Goal: Task Accomplishment & Management: Use online tool/utility

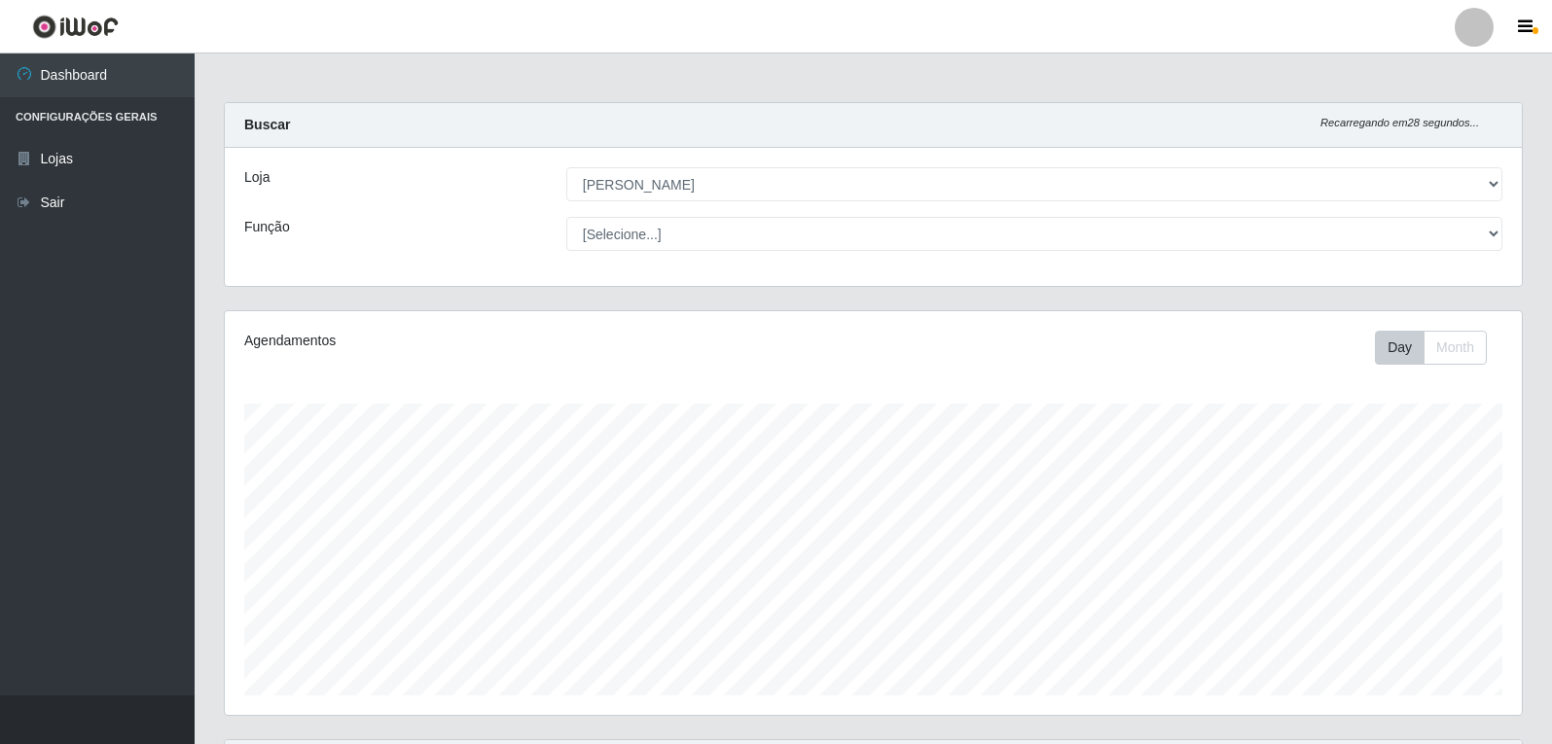
select select "523"
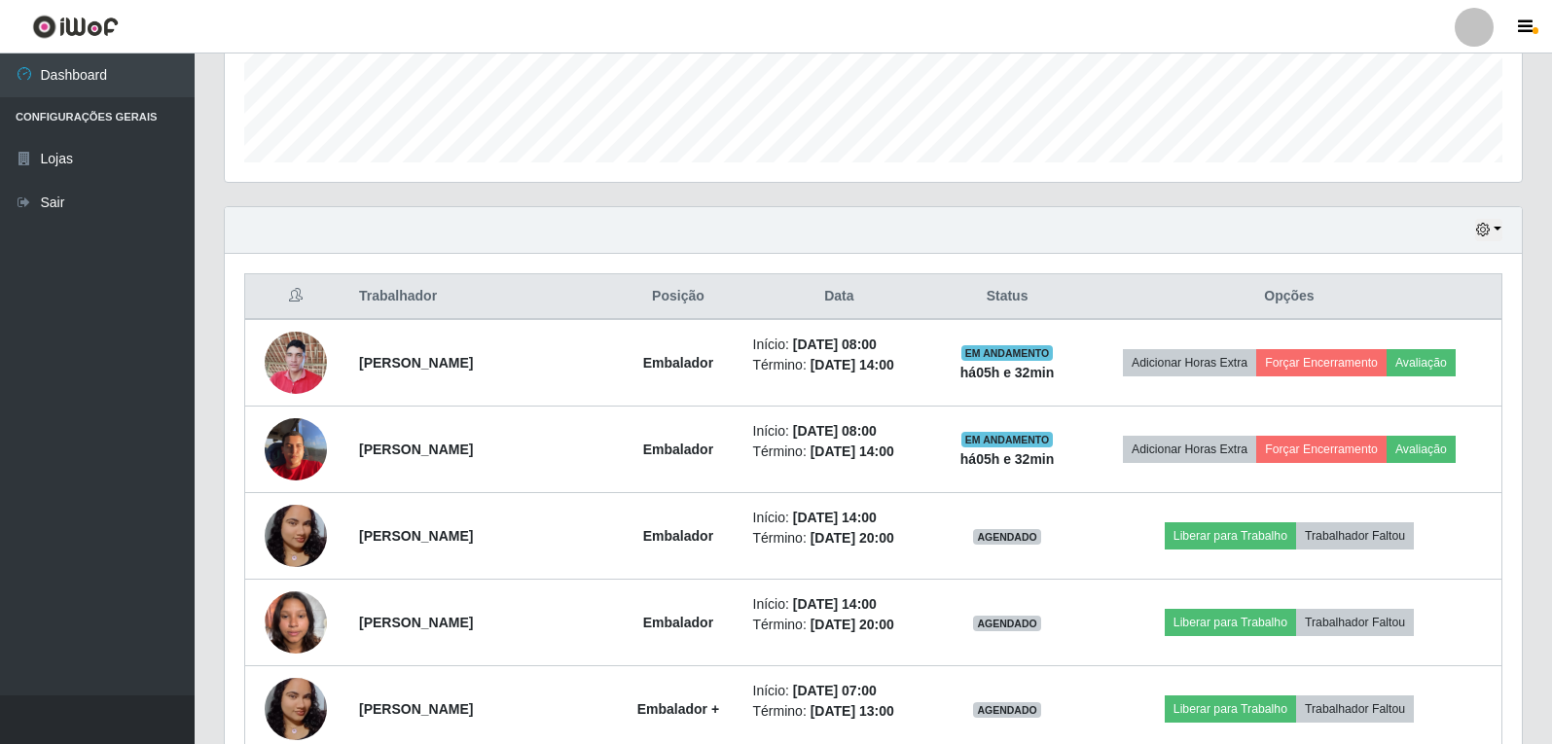
scroll to position [97, 0]
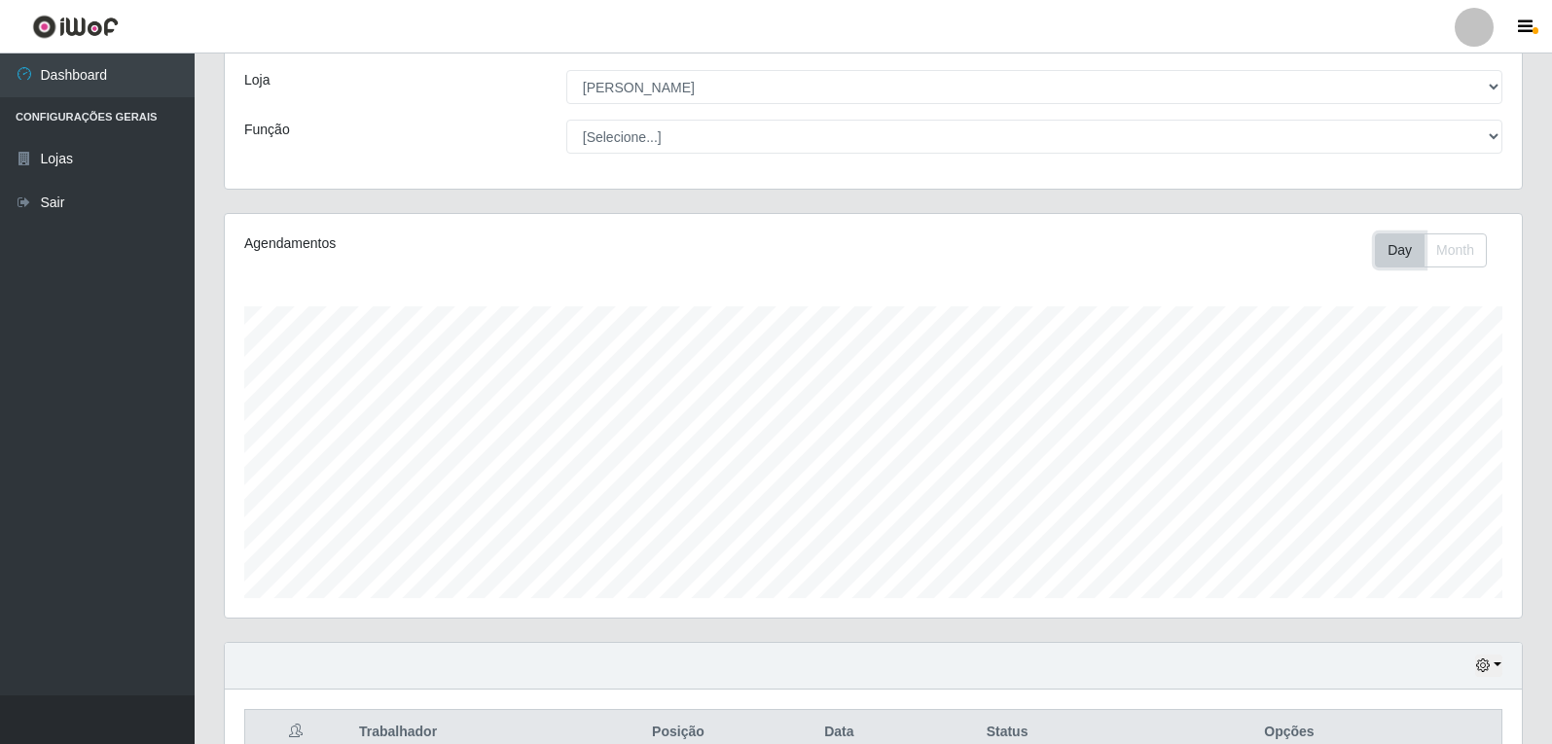
click at [1391, 253] on button "Day" at bounding box center [1400, 251] width 50 height 34
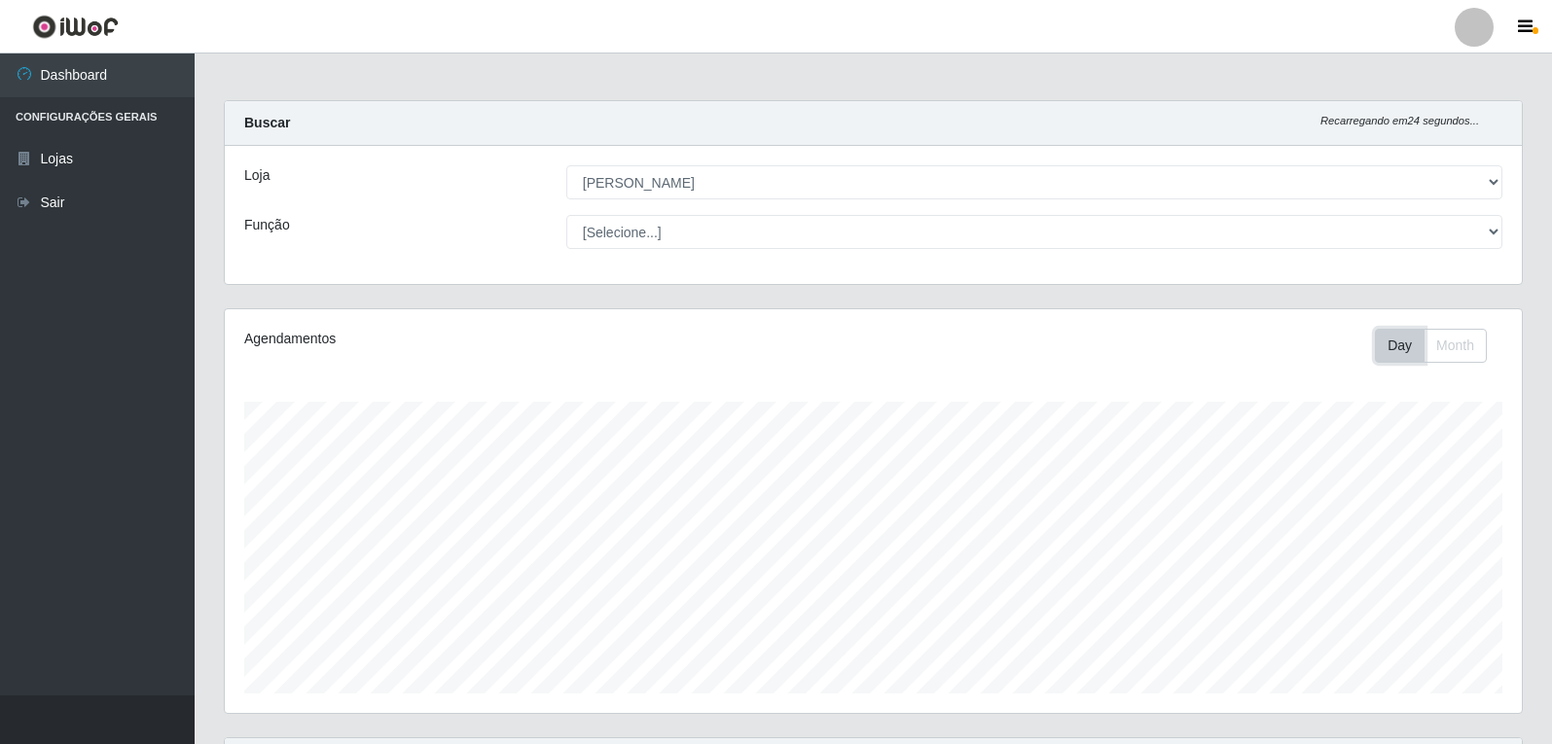
scroll to position [0, 0]
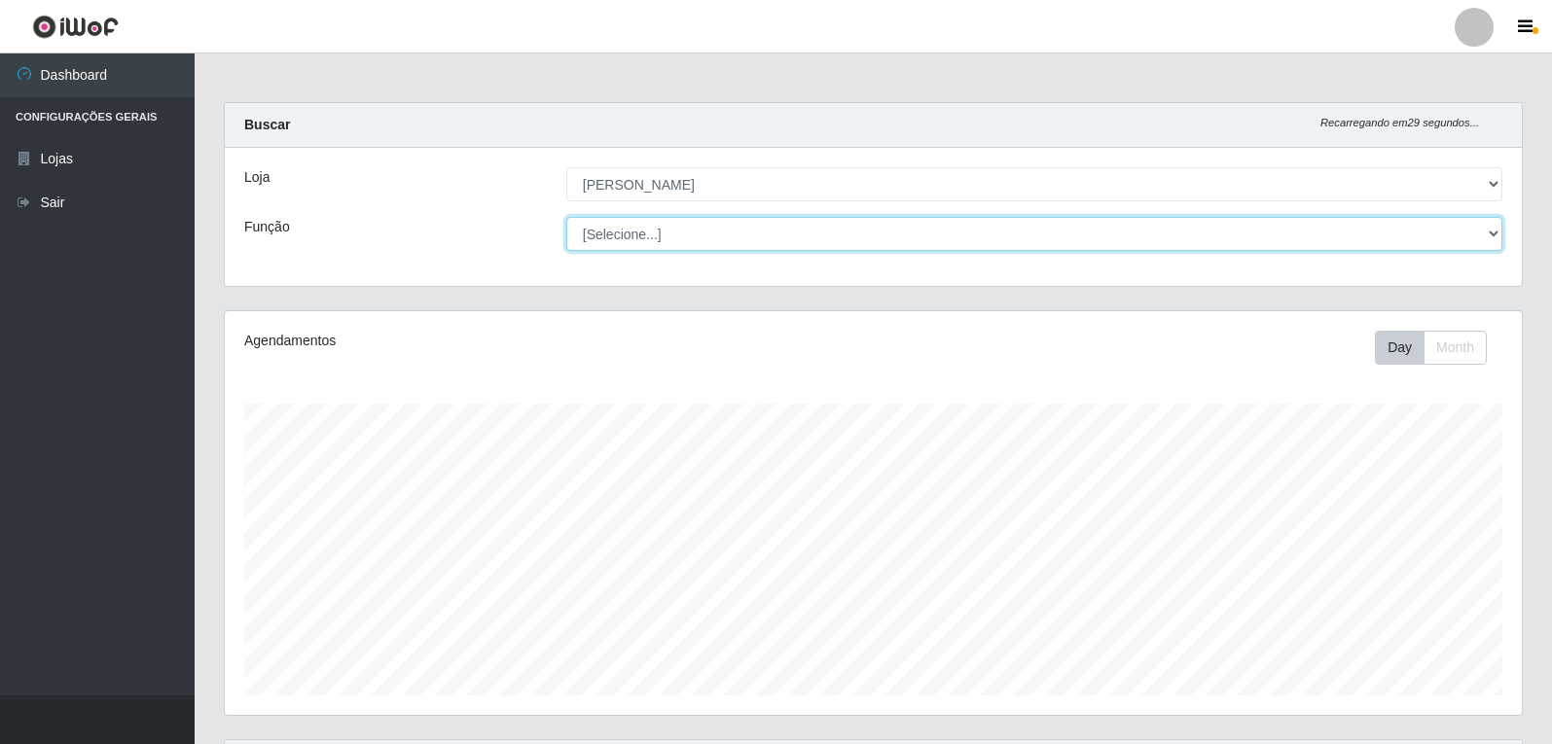
click at [1081, 241] on select "[Selecione...] Embalador Embalador + Embalador ++ Repositor Repositor + Reposit…" at bounding box center [1034, 234] width 936 height 34
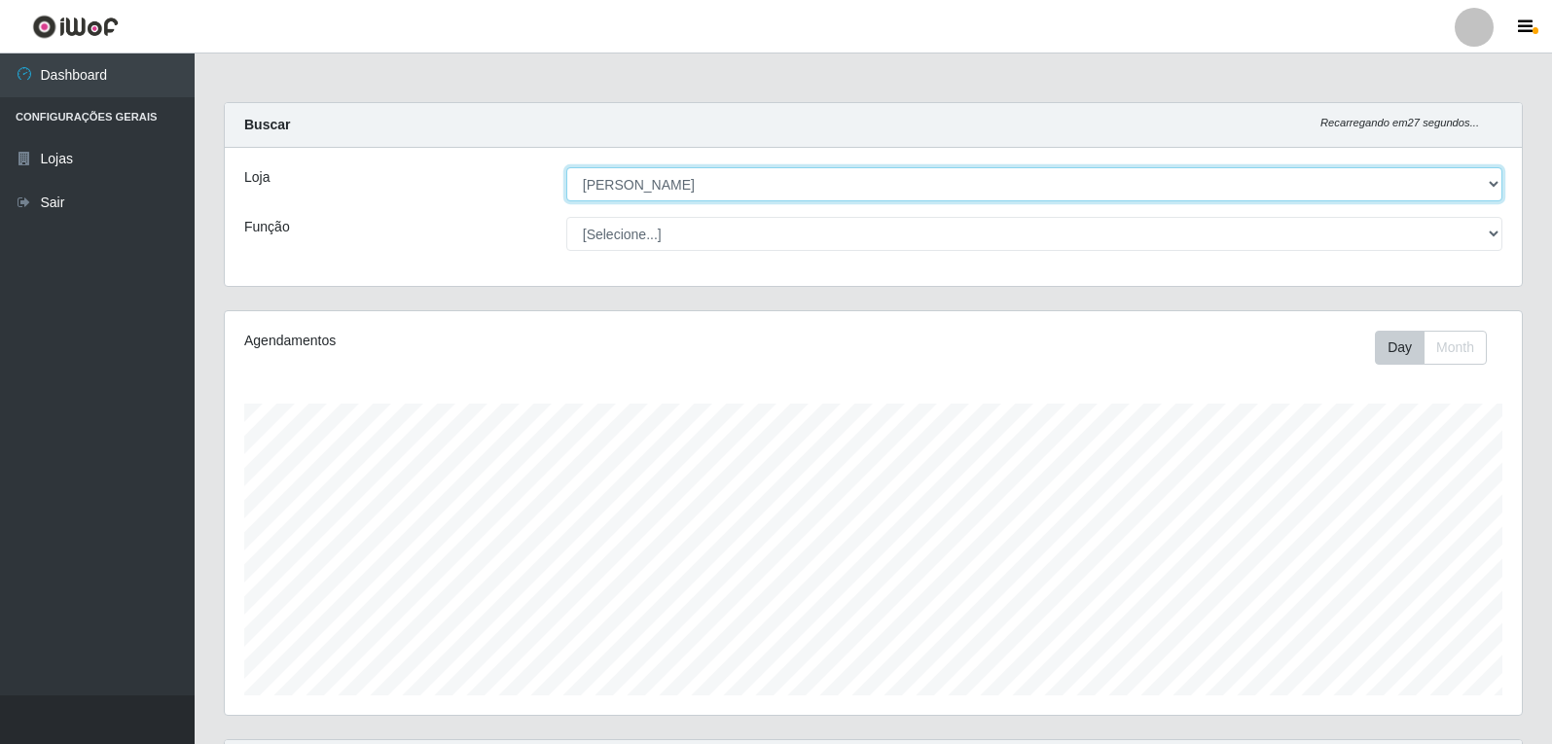
click at [1147, 200] on select "[Selecione...] [PERSON_NAME]" at bounding box center [1034, 184] width 936 height 34
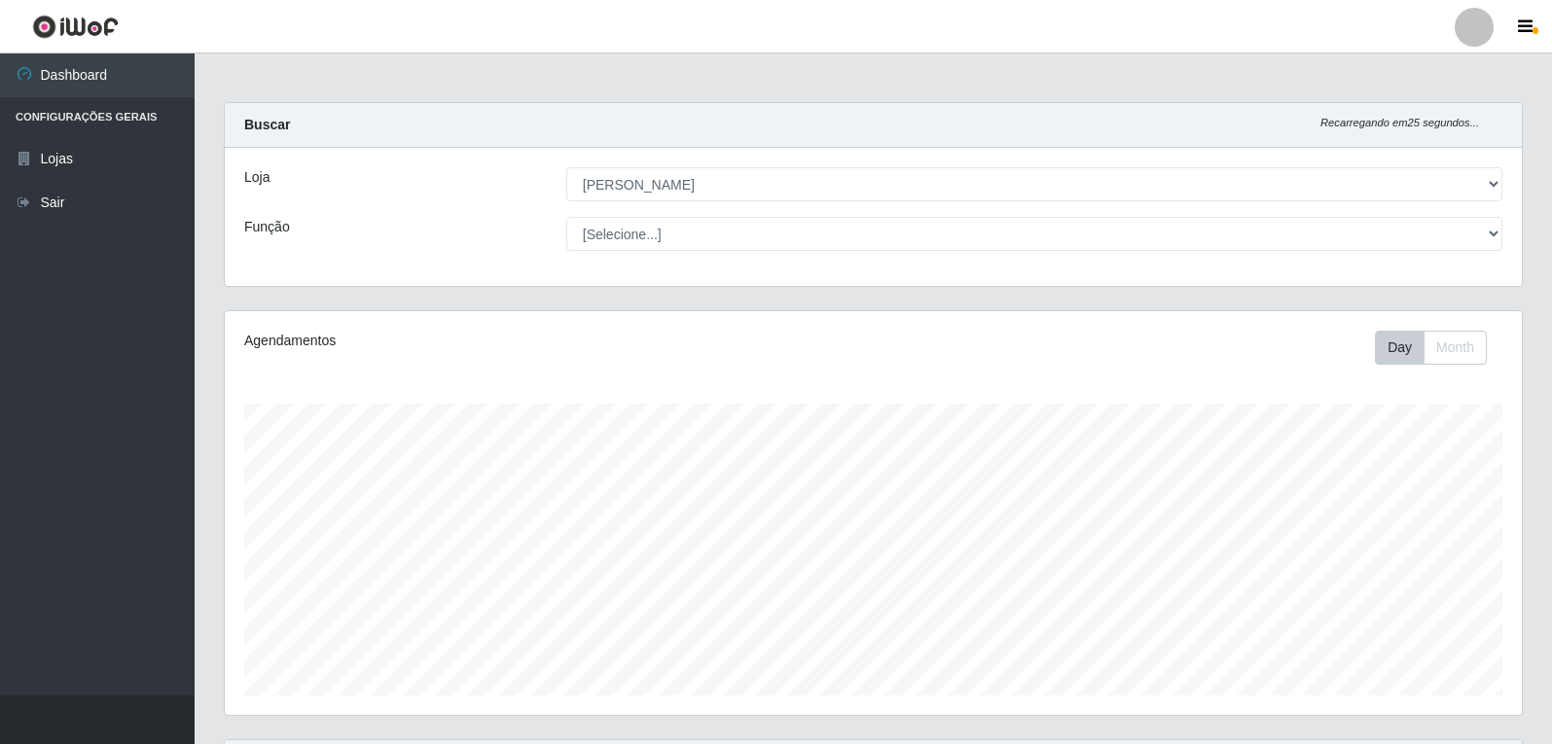
click at [1200, 163] on div "Loja [Selecione...] [PERSON_NAME] Função [Selecione...] Embalador Embalador + E…" at bounding box center [873, 217] width 1297 height 138
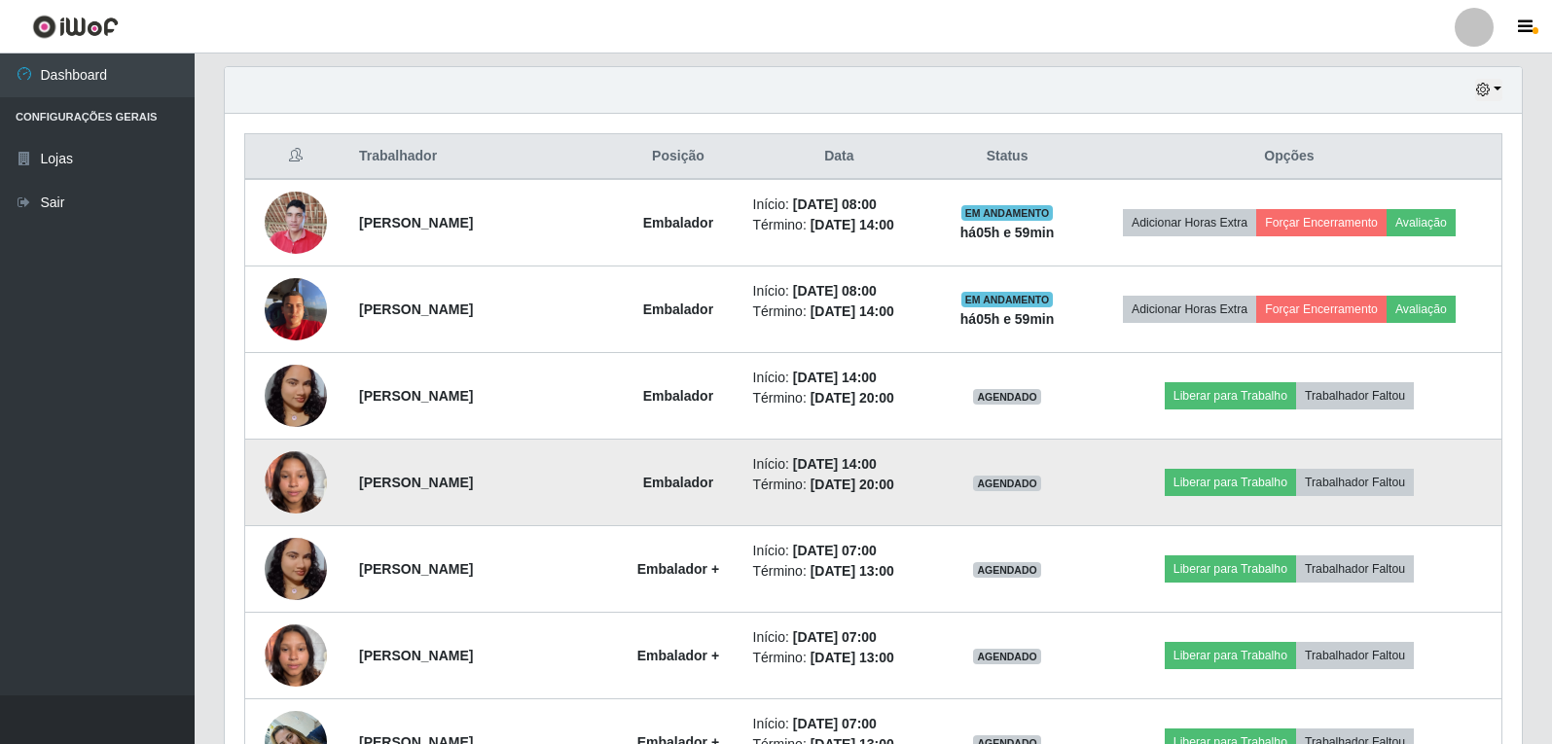
scroll to position [681, 0]
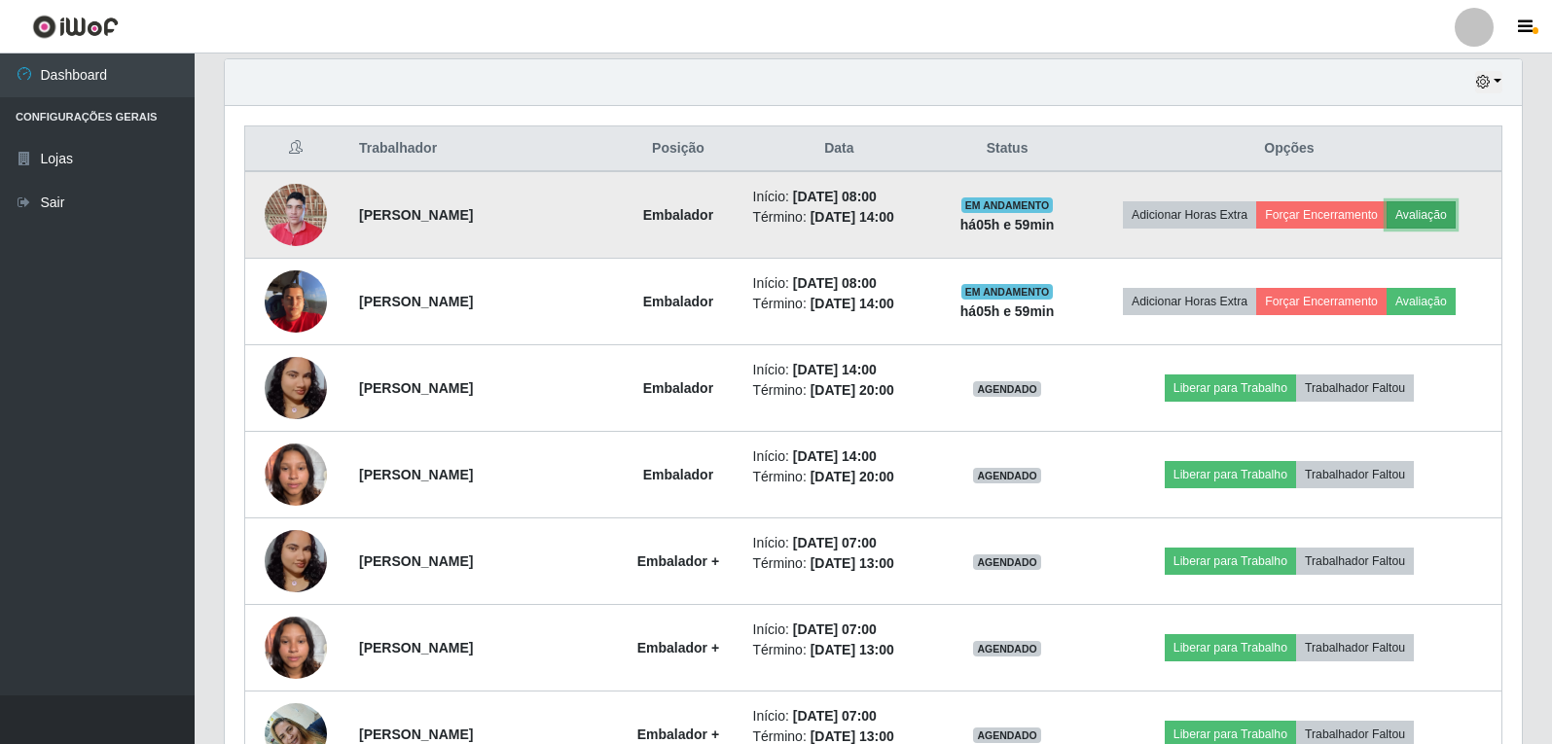
click at [1444, 215] on button "Avaliação" at bounding box center [1421, 214] width 69 height 27
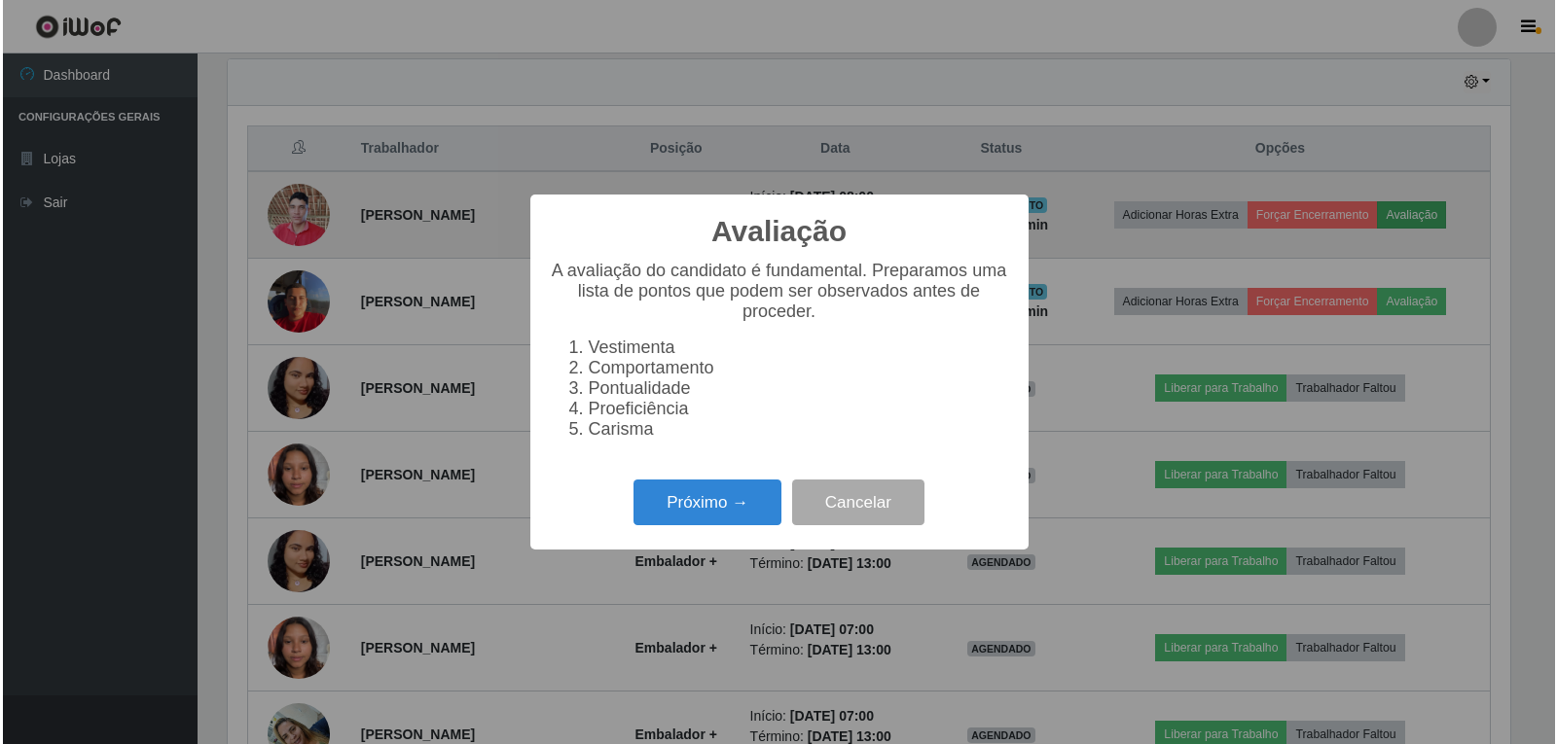
scroll to position [404, 1287]
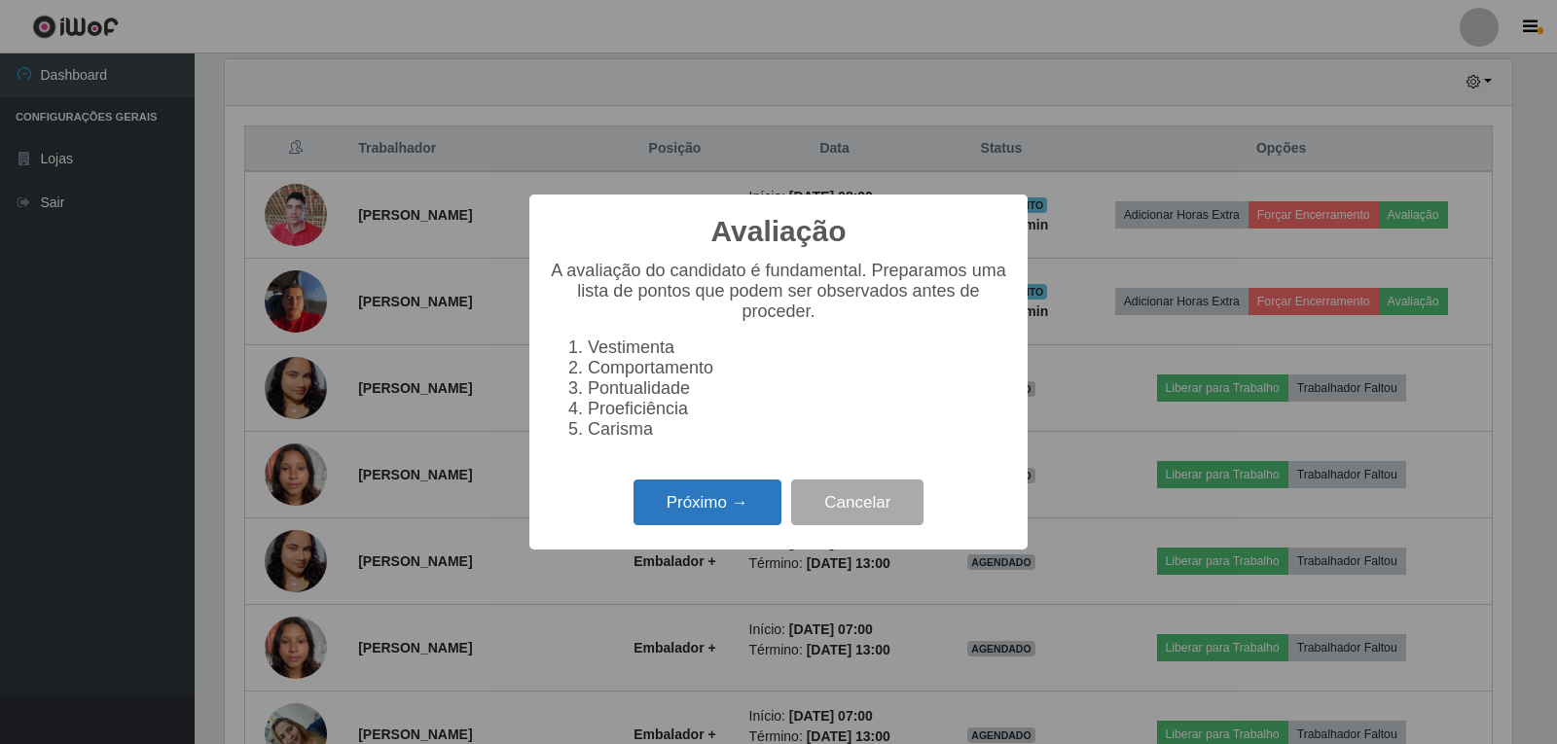
click at [703, 525] on button "Próximo →" at bounding box center [707, 503] width 148 height 46
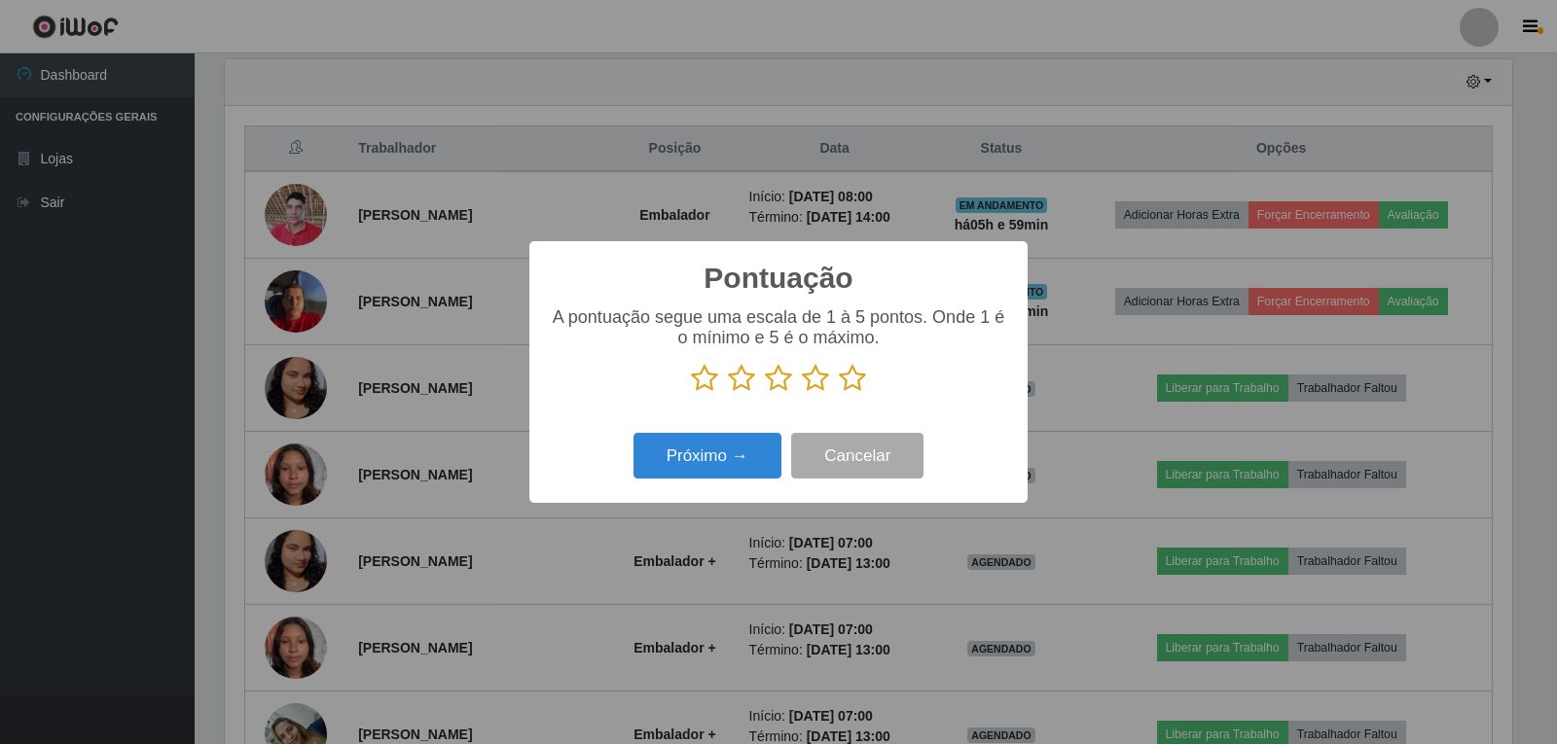
click at [835, 383] on p at bounding box center [778, 378] width 459 height 29
click at [847, 380] on icon at bounding box center [852, 378] width 27 height 29
click at [839, 393] on input "radio" at bounding box center [839, 393] width 0 height 0
click at [720, 455] on button "Próximo →" at bounding box center [707, 456] width 148 height 46
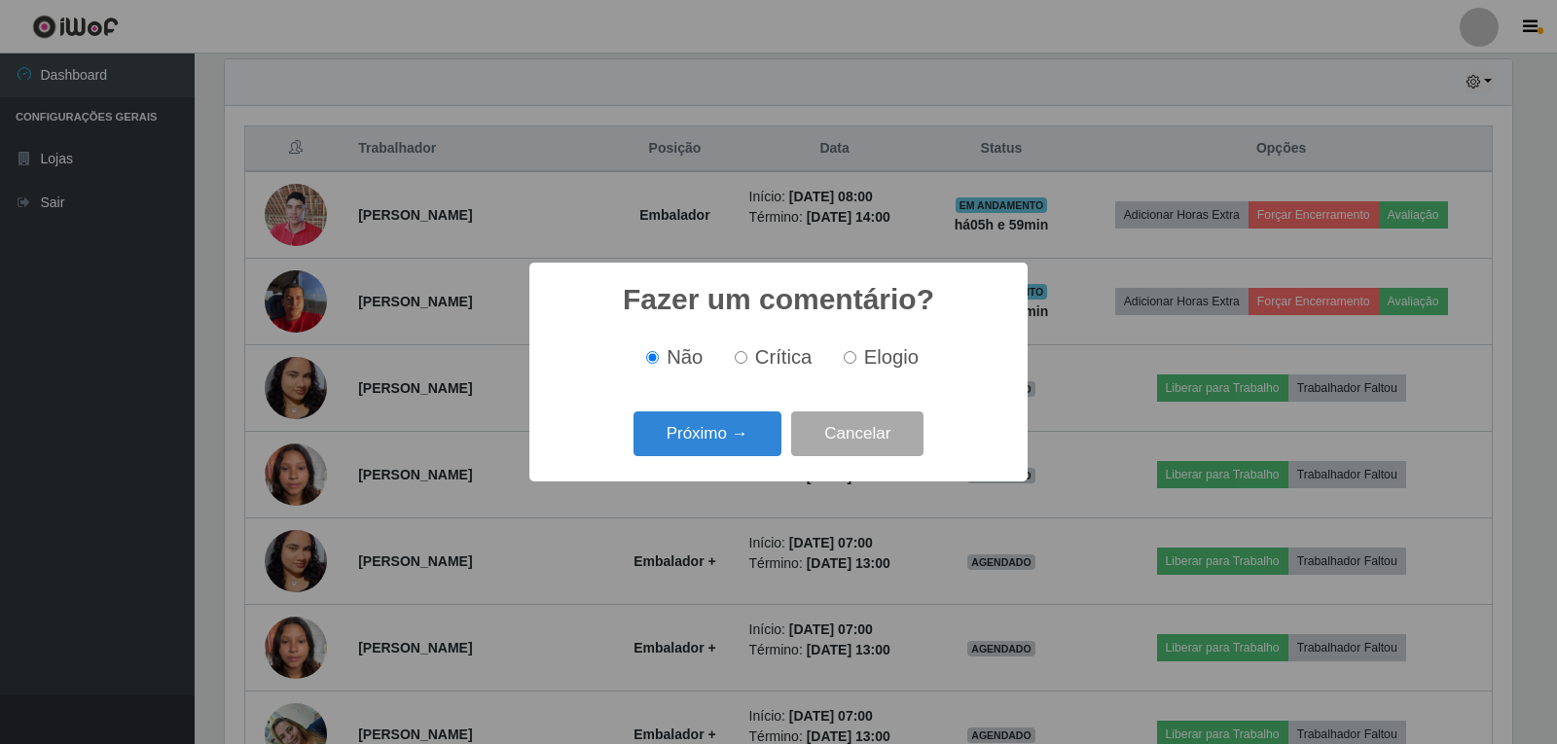
click at [851, 356] on input "Elogio" at bounding box center [850, 357] width 13 height 13
radio input "true"
click at [731, 433] on button "Próximo →" at bounding box center [707, 435] width 148 height 46
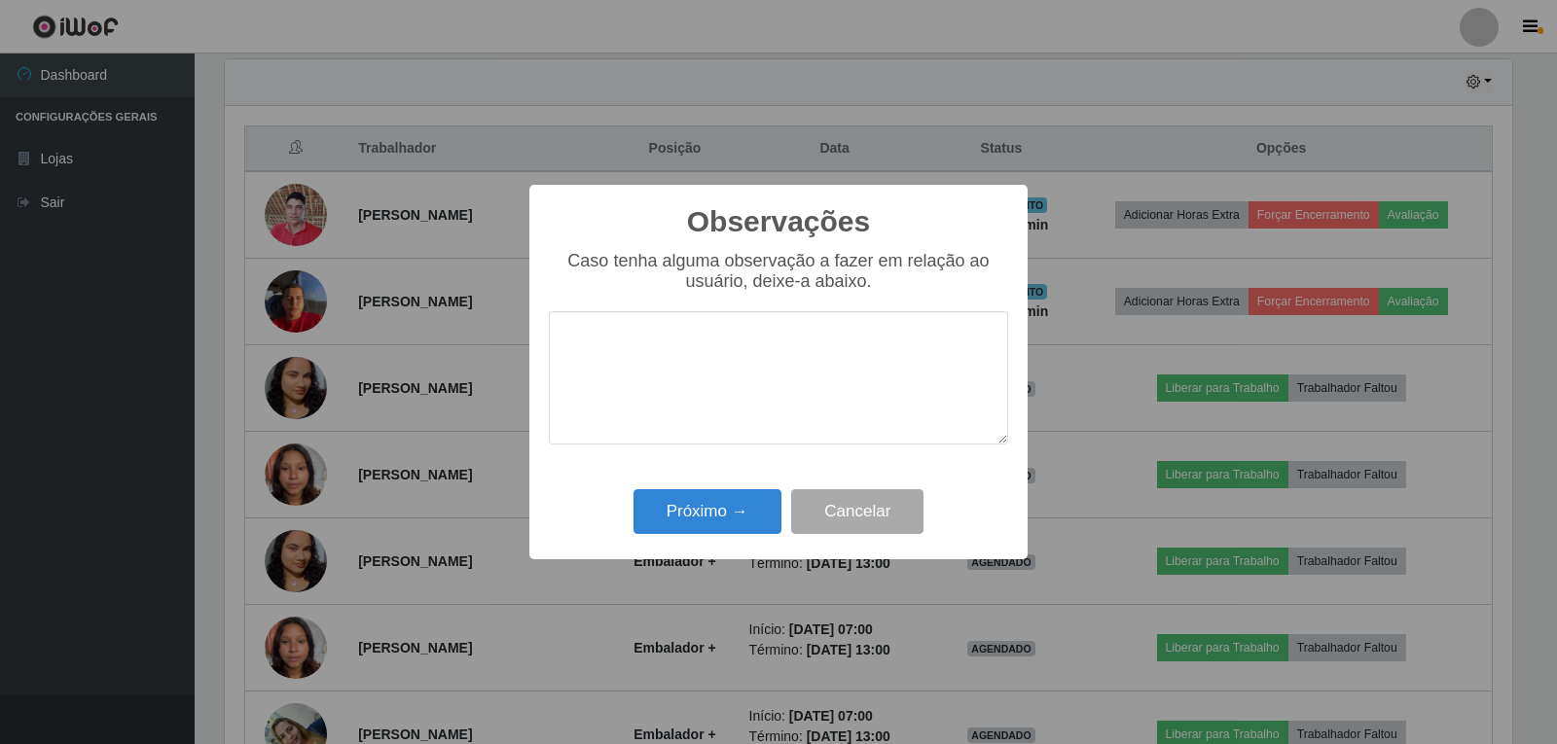
click at [708, 341] on textarea at bounding box center [778, 377] width 459 height 133
type textarea "FOCADO"
click at [709, 505] on button "Próximo →" at bounding box center [707, 512] width 148 height 46
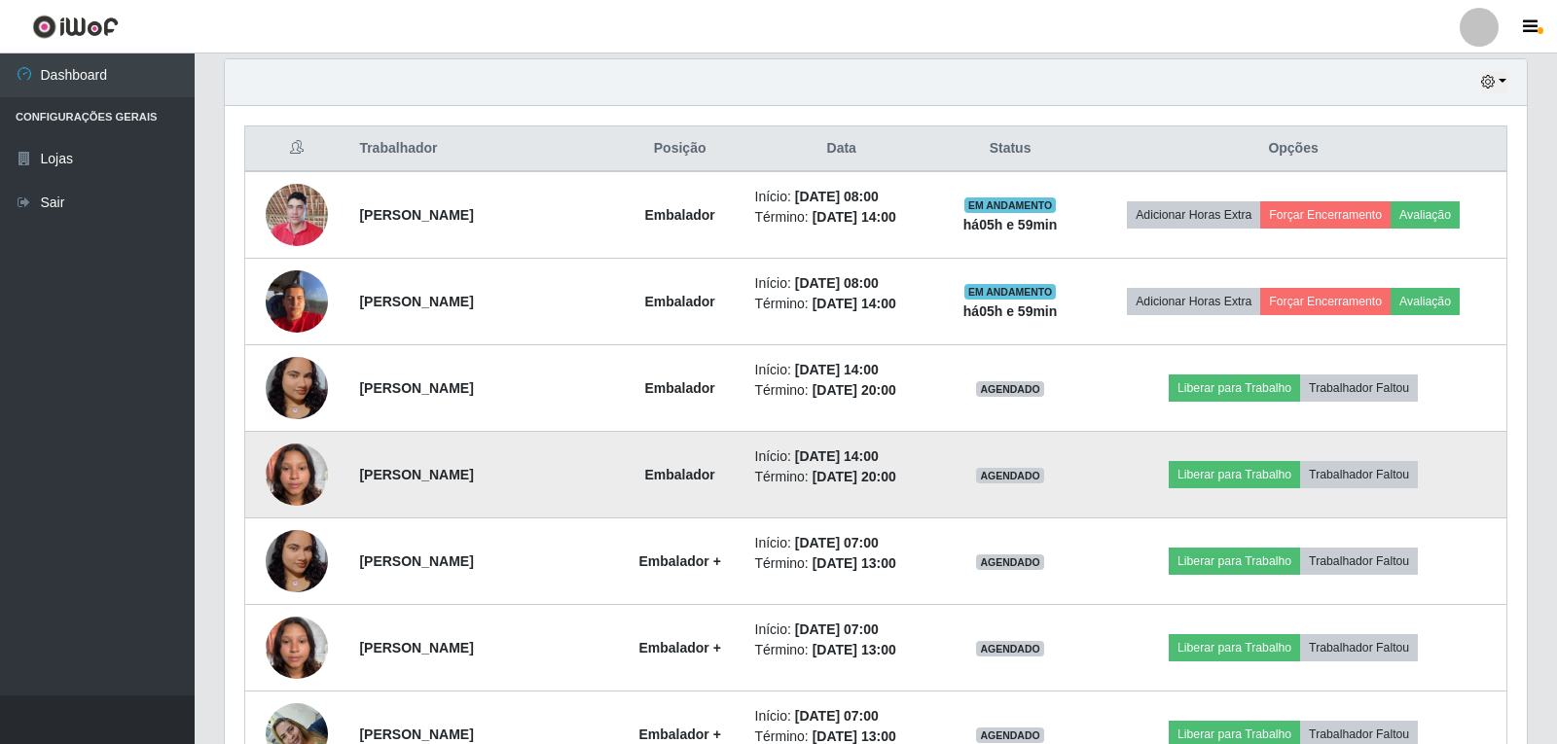
scroll to position [404, 1297]
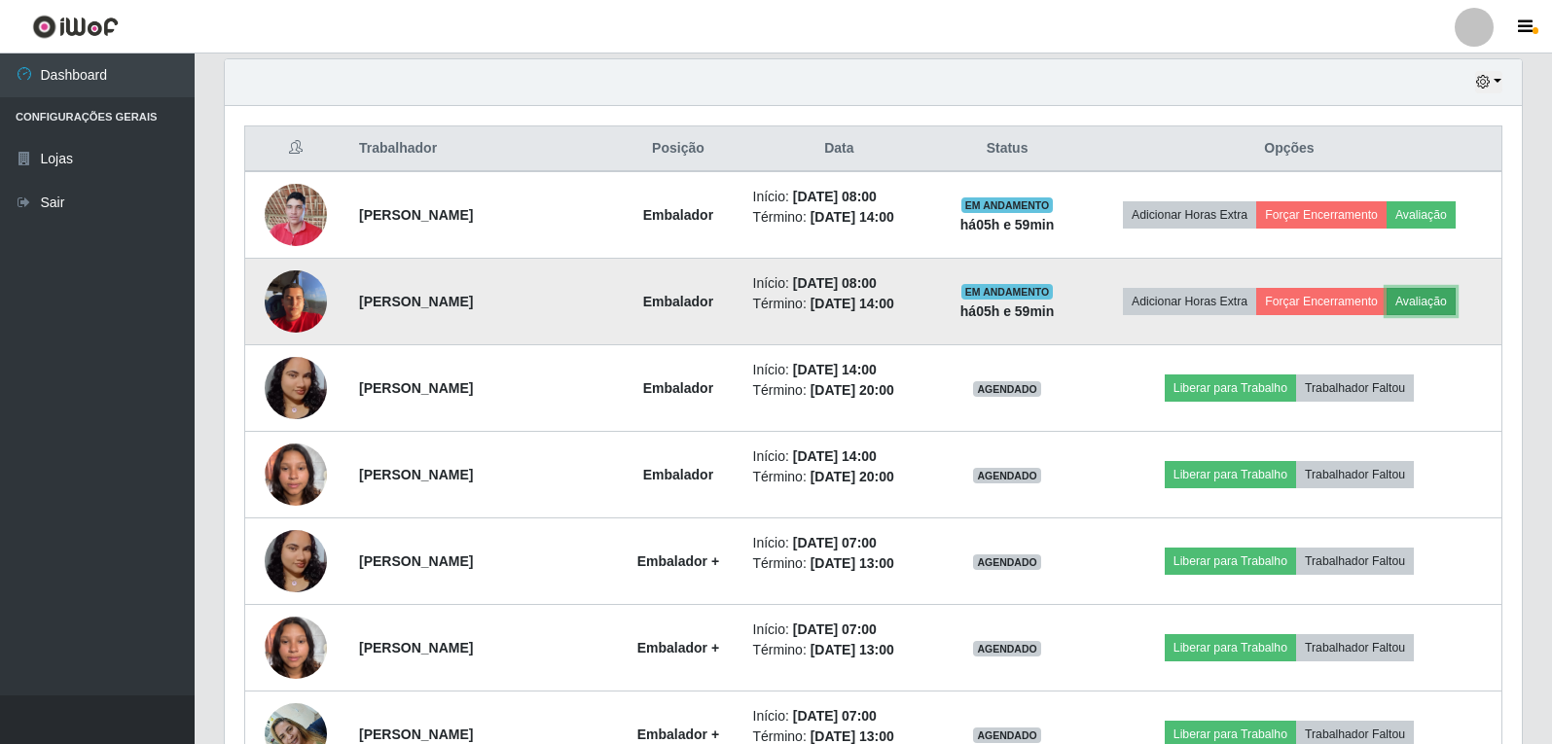
click at [1443, 300] on button "Avaliação" at bounding box center [1421, 301] width 69 height 27
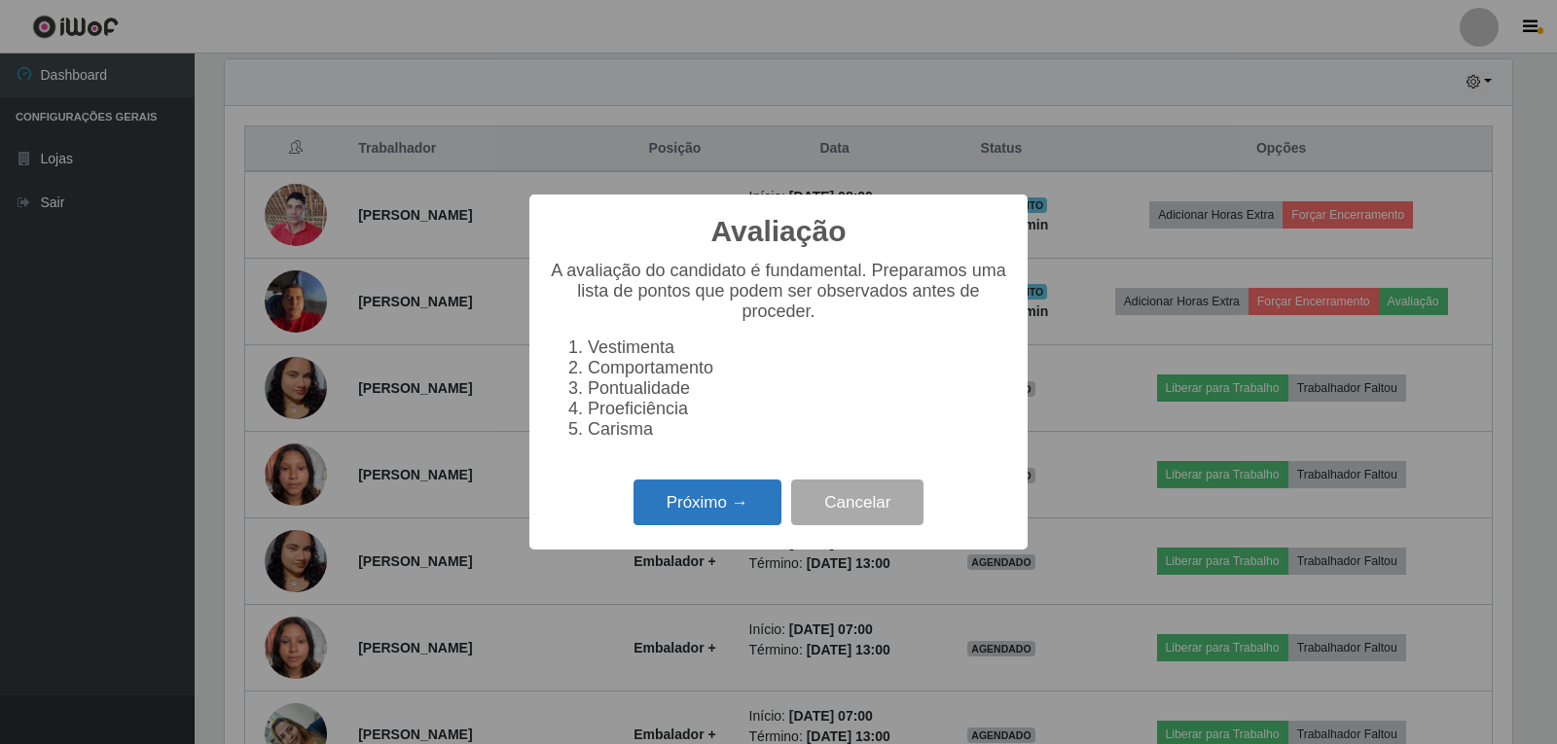
click at [698, 525] on button "Próximo →" at bounding box center [707, 503] width 148 height 46
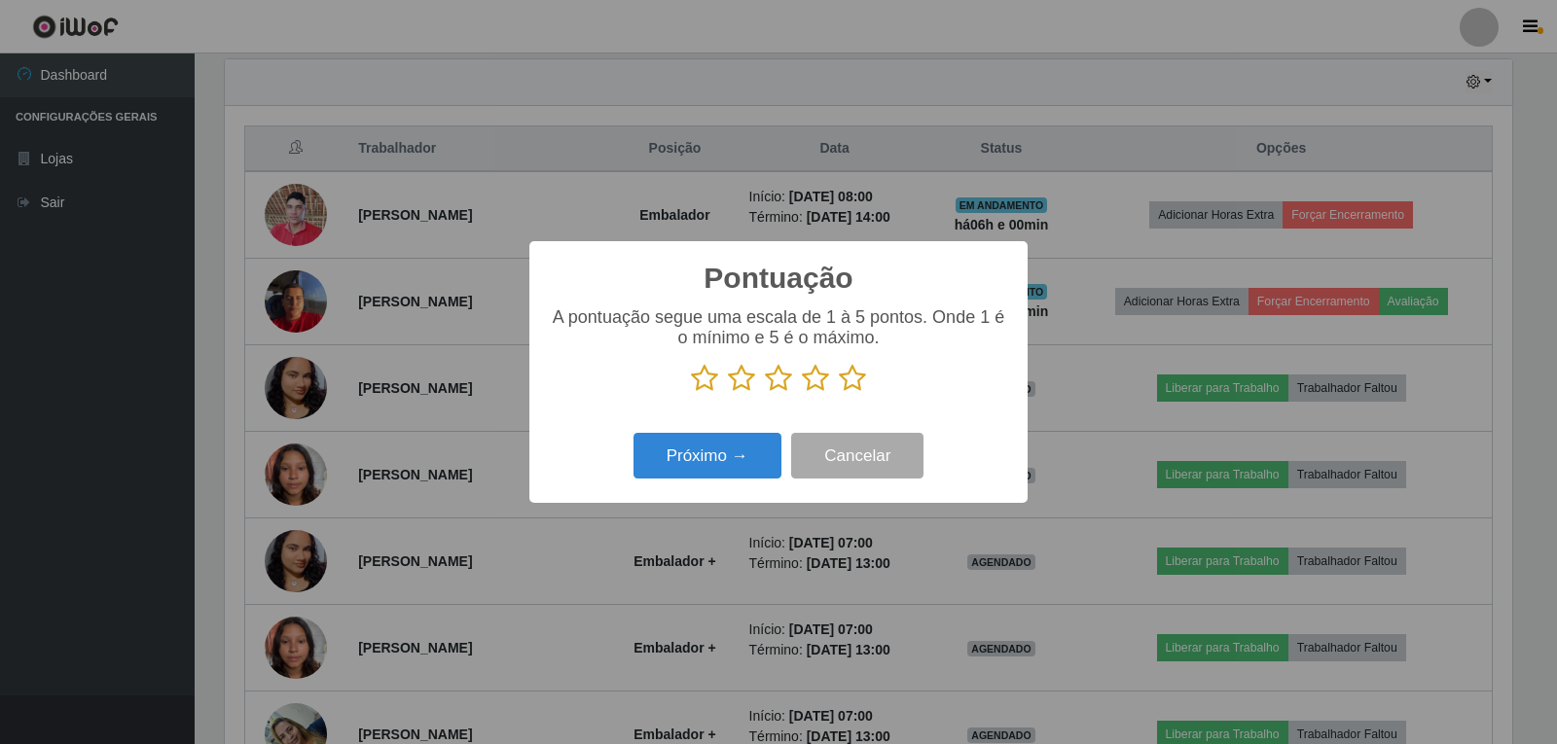
click at [849, 378] on icon at bounding box center [852, 378] width 27 height 29
click at [839, 393] on input "radio" at bounding box center [839, 393] width 0 height 0
click at [740, 451] on button "Próximo →" at bounding box center [707, 456] width 148 height 46
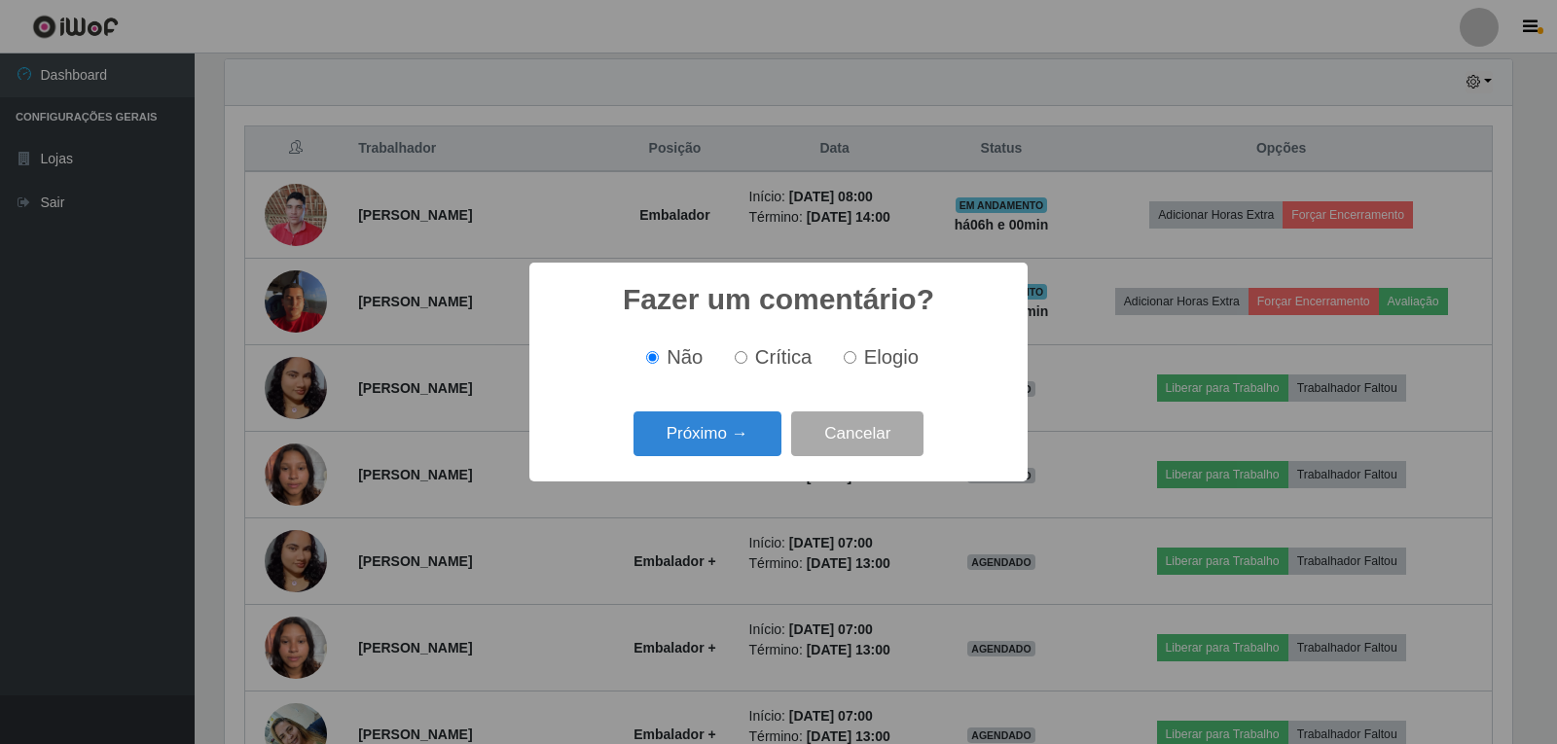
click at [844, 362] on input "Elogio" at bounding box center [850, 357] width 13 height 13
radio input "true"
click at [727, 438] on button "Próximo →" at bounding box center [707, 435] width 148 height 46
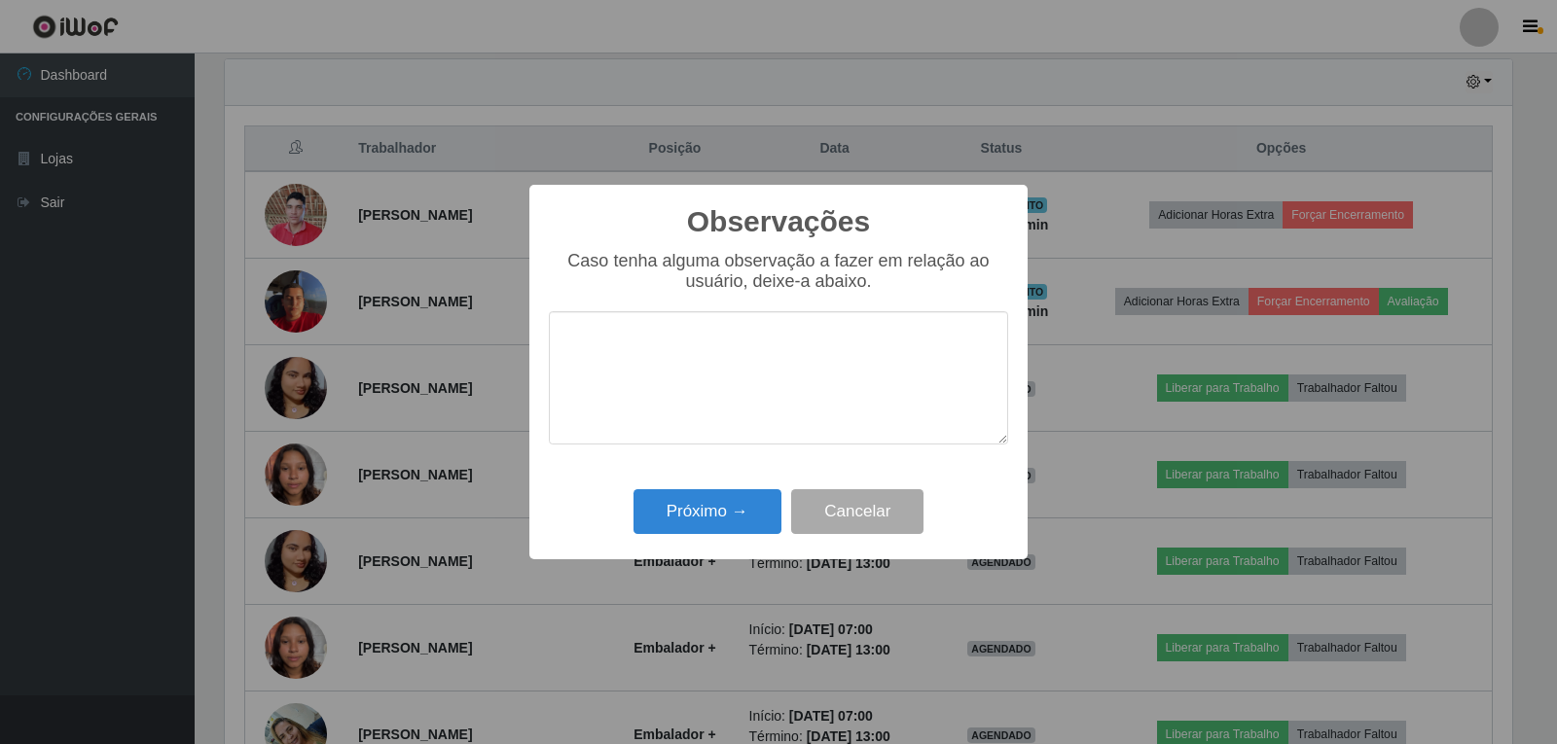
click at [729, 383] on textarea at bounding box center [778, 377] width 459 height 133
type textarea "FOCADO"
click at [688, 515] on button "Próximo →" at bounding box center [707, 512] width 148 height 46
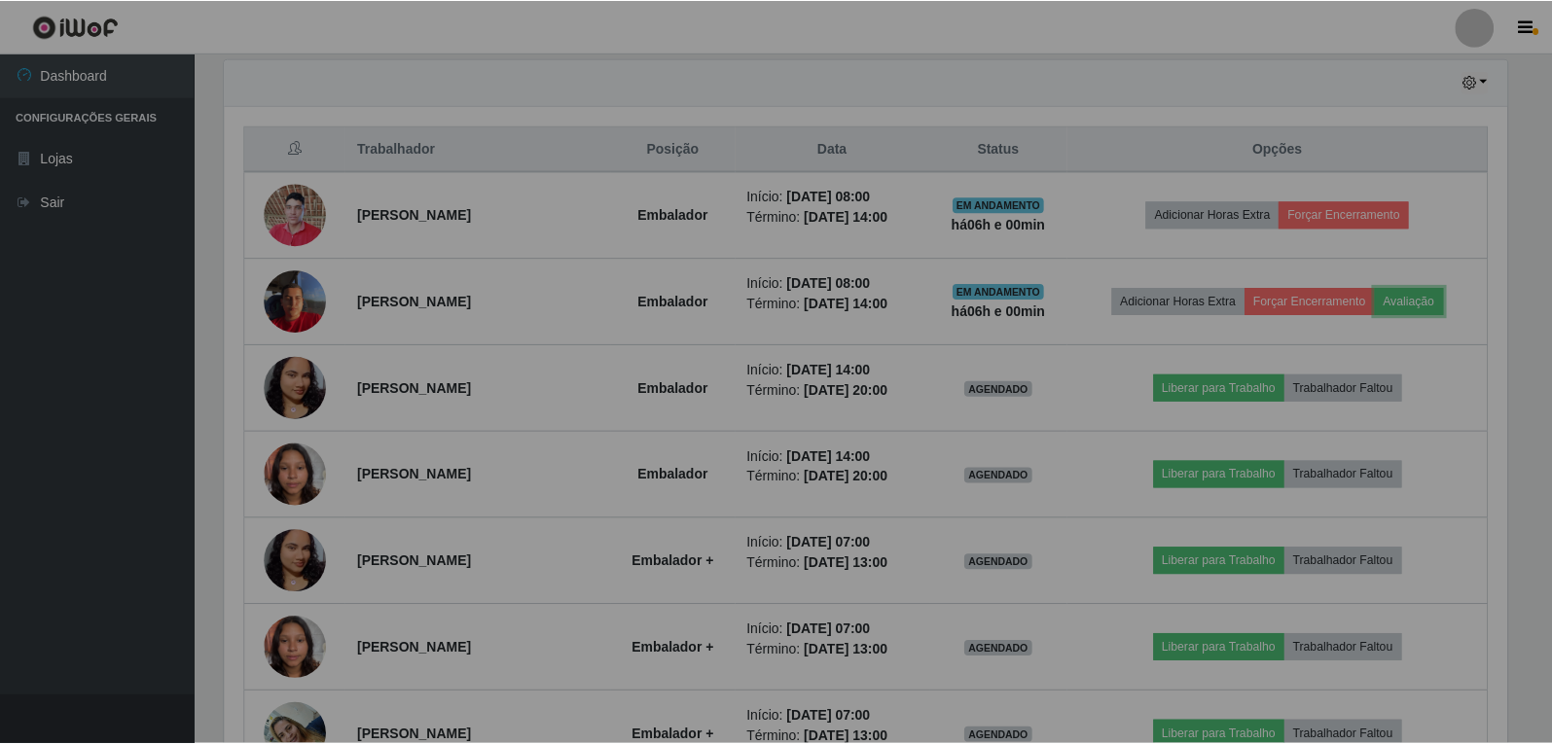
scroll to position [404, 1297]
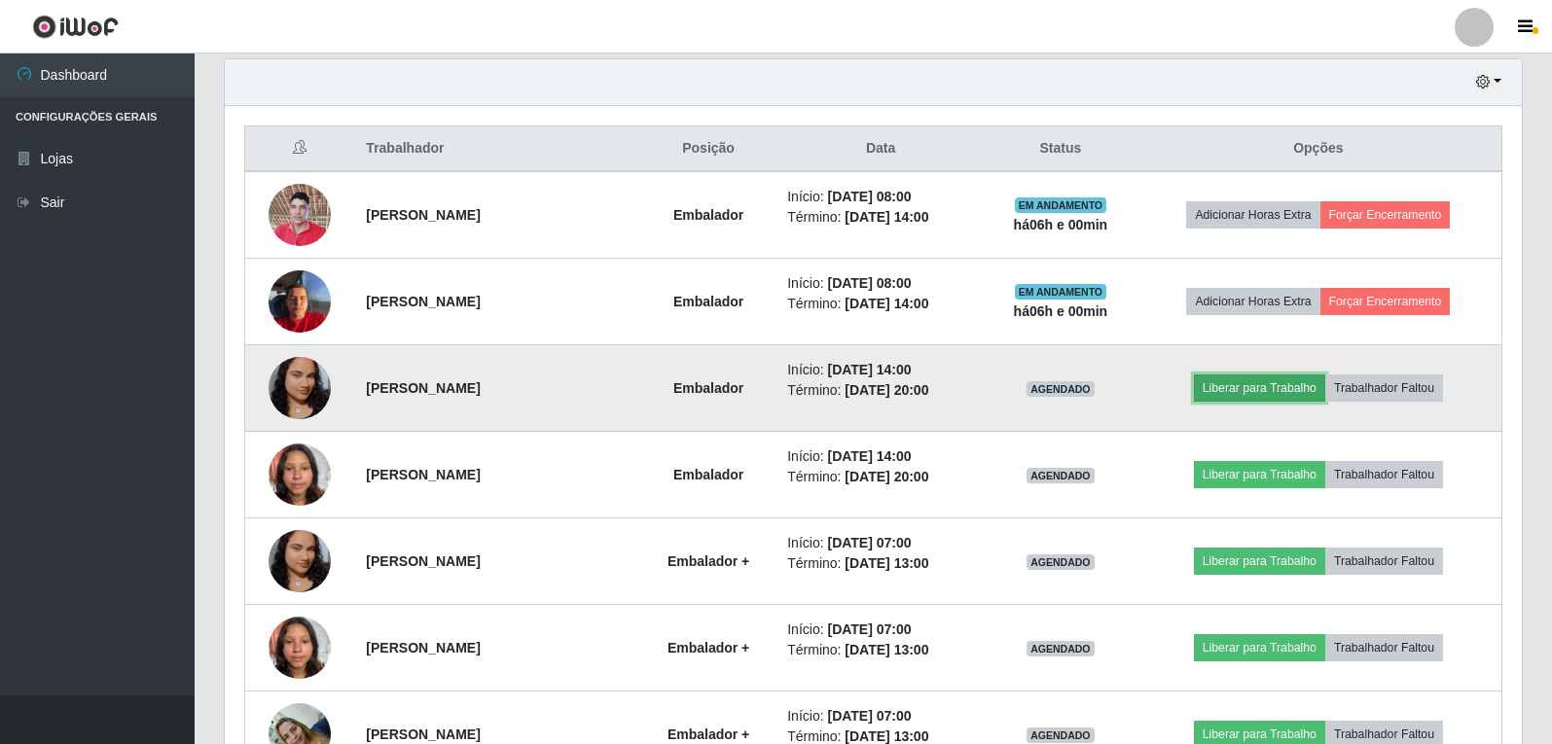
click at [1273, 393] on button "Liberar para Trabalho" at bounding box center [1259, 388] width 131 height 27
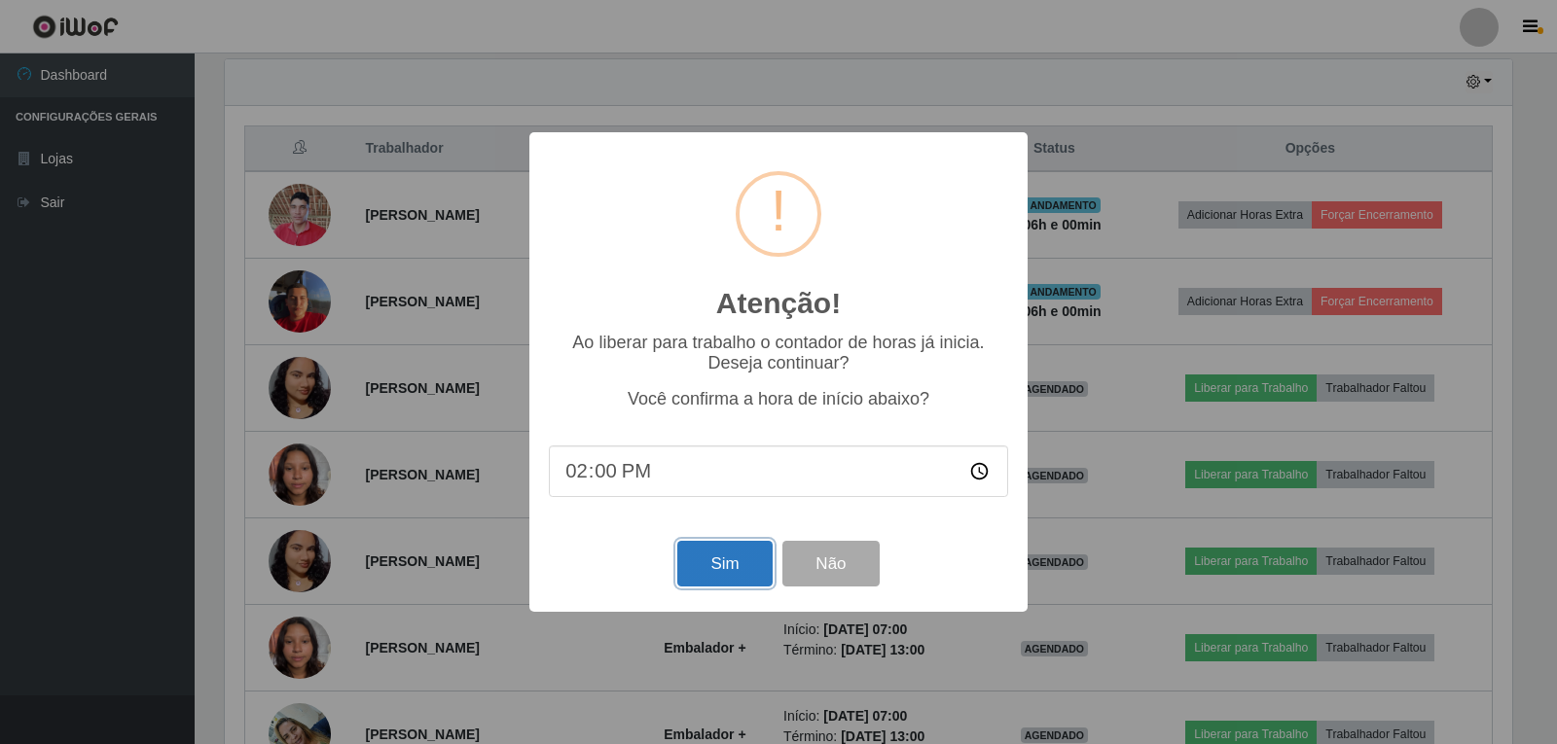
click at [712, 570] on button "Sim" at bounding box center [724, 564] width 94 height 46
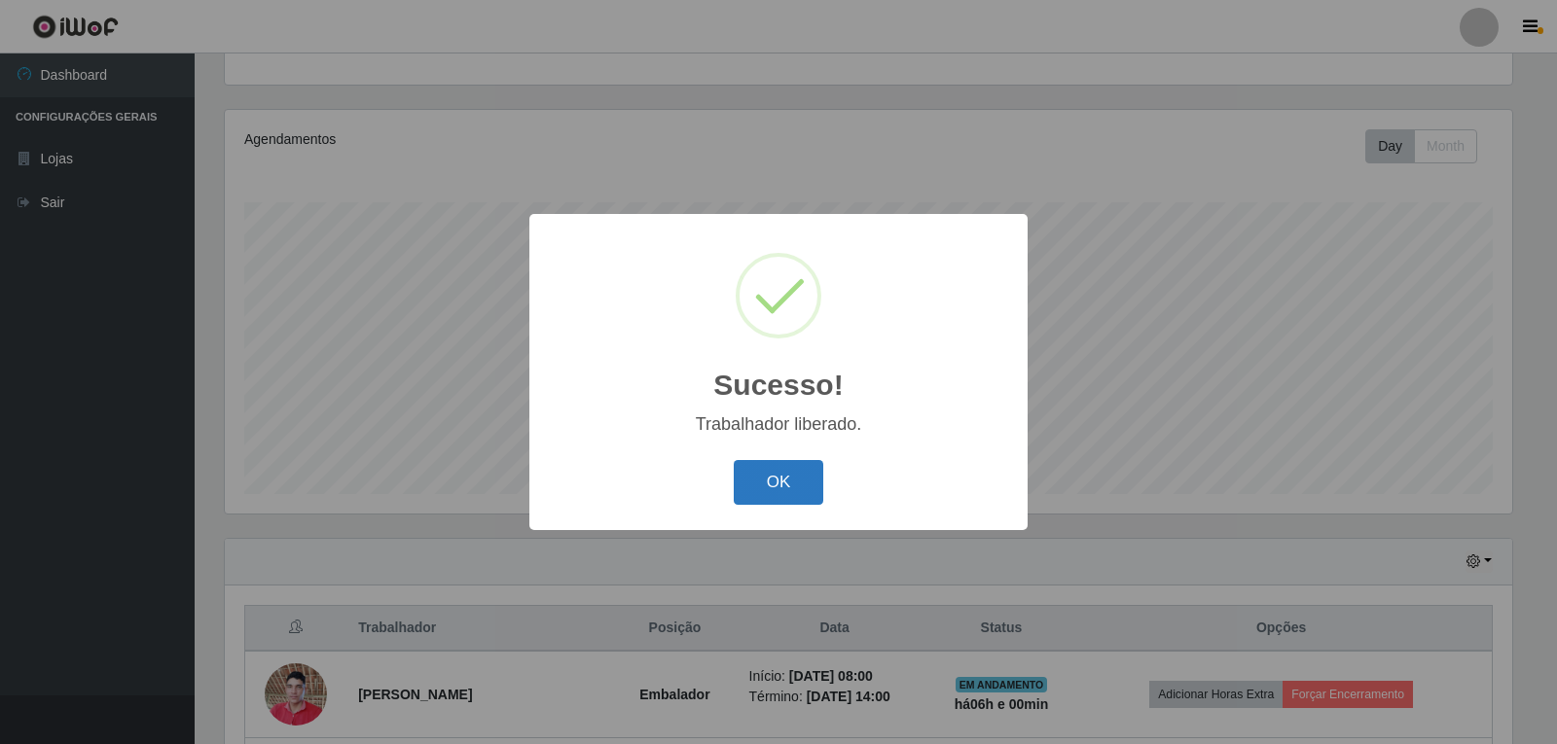
click at [788, 476] on button "OK" at bounding box center [779, 483] width 90 height 46
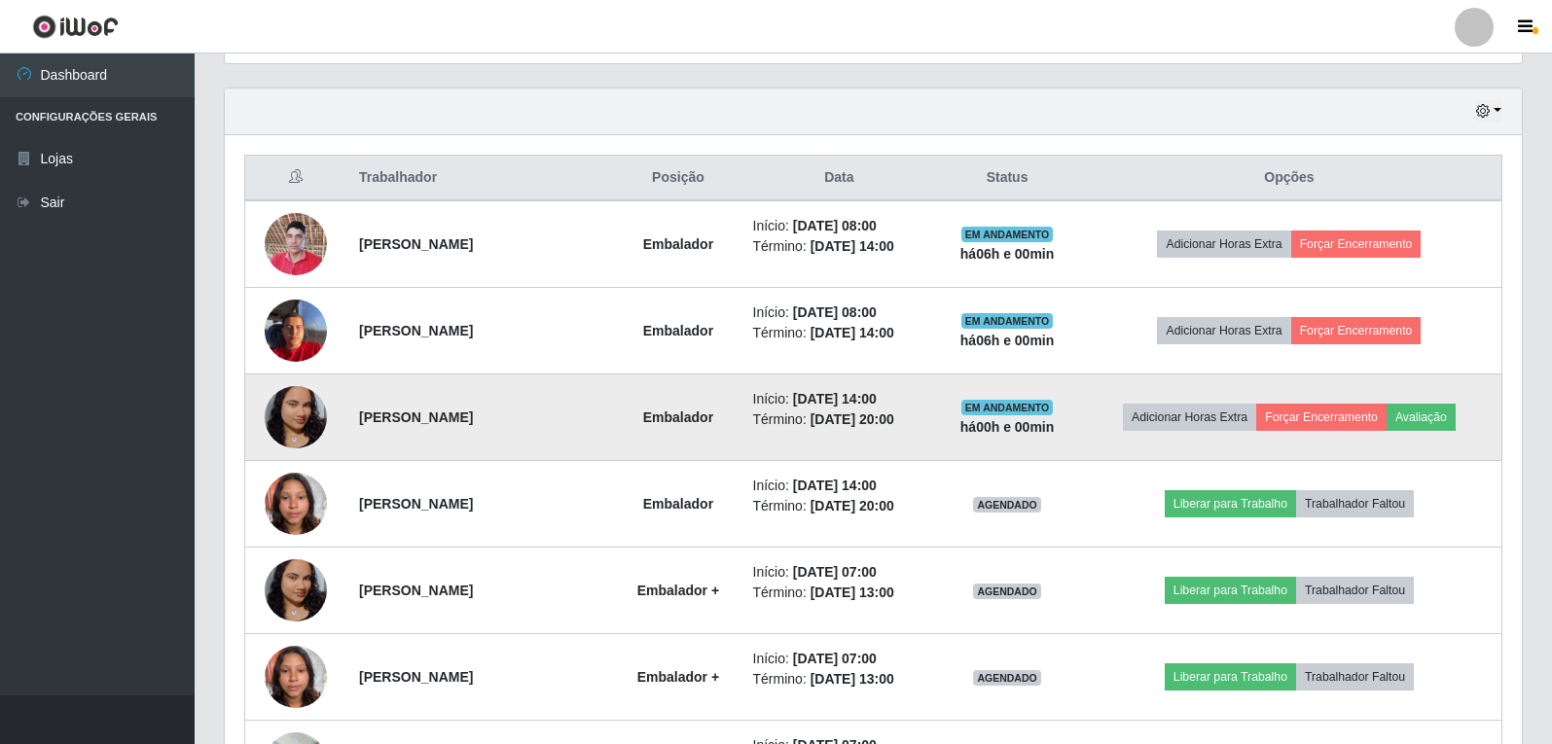
scroll to position [688, 0]
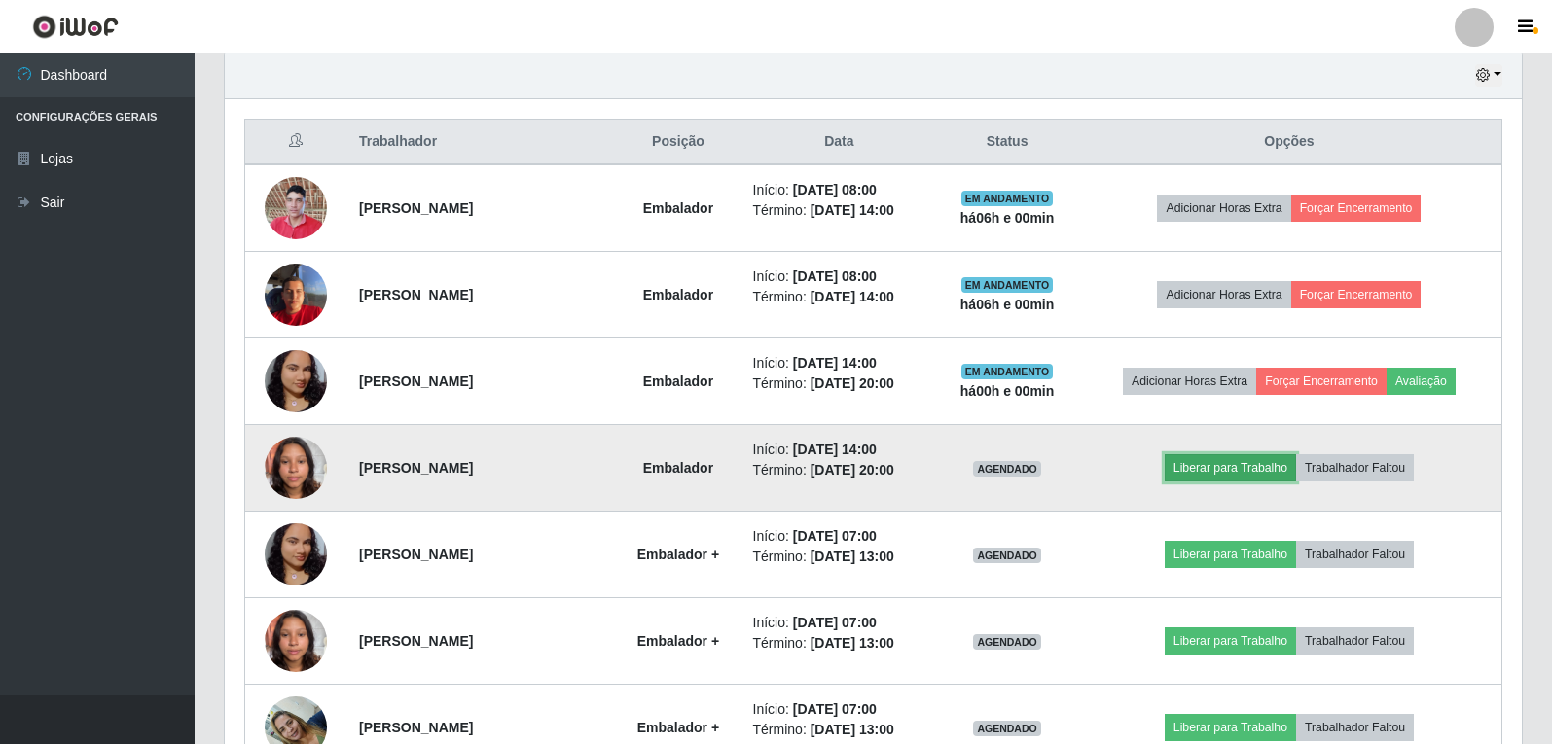
click at [1232, 460] on button "Liberar para Trabalho" at bounding box center [1230, 467] width 131 height 27
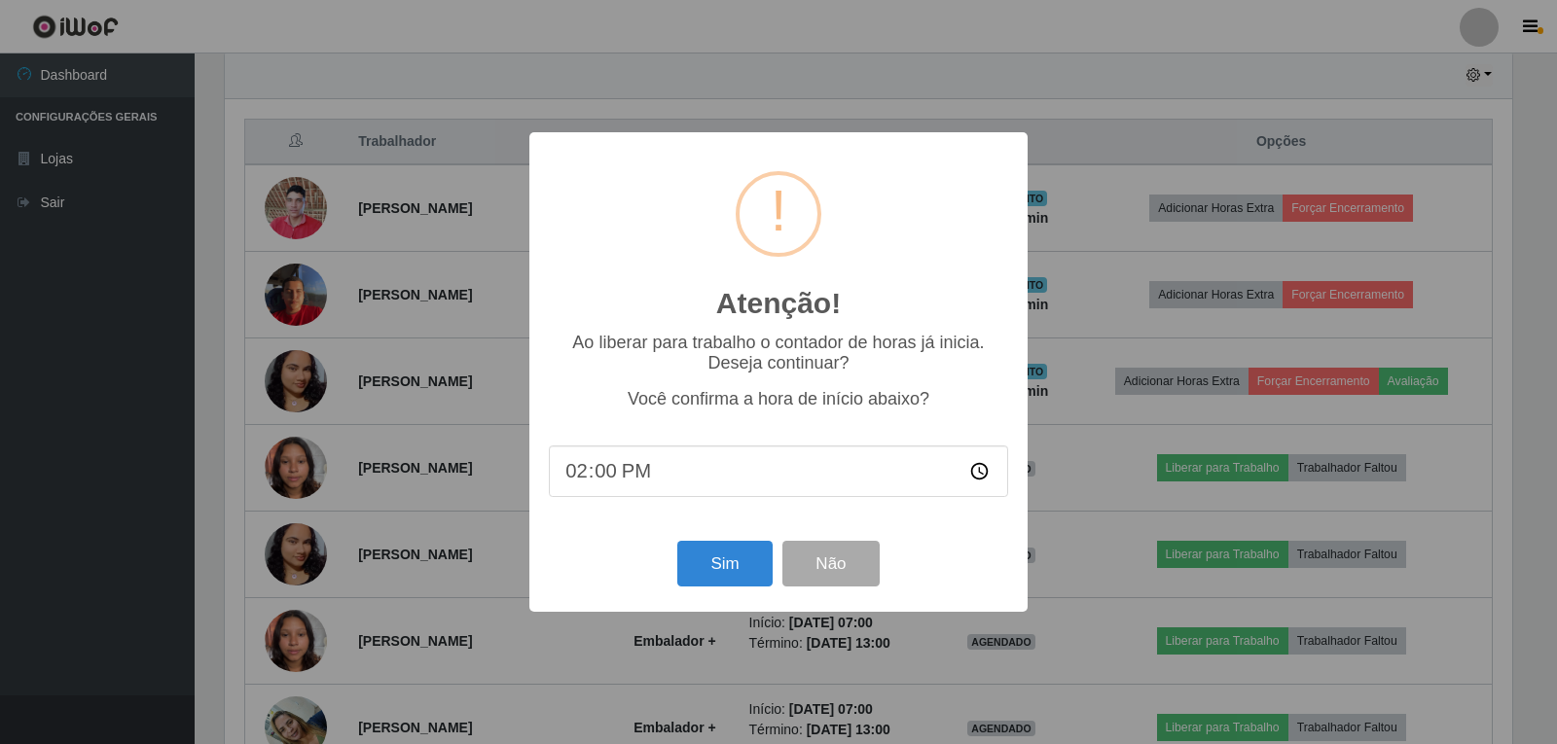
click at [1058, 180] on div "Atenção! × Ao liberar para trabalho o contador de horas já inicia. Deseja conti…" at bounding box center [778, 372] width 1557 height 744
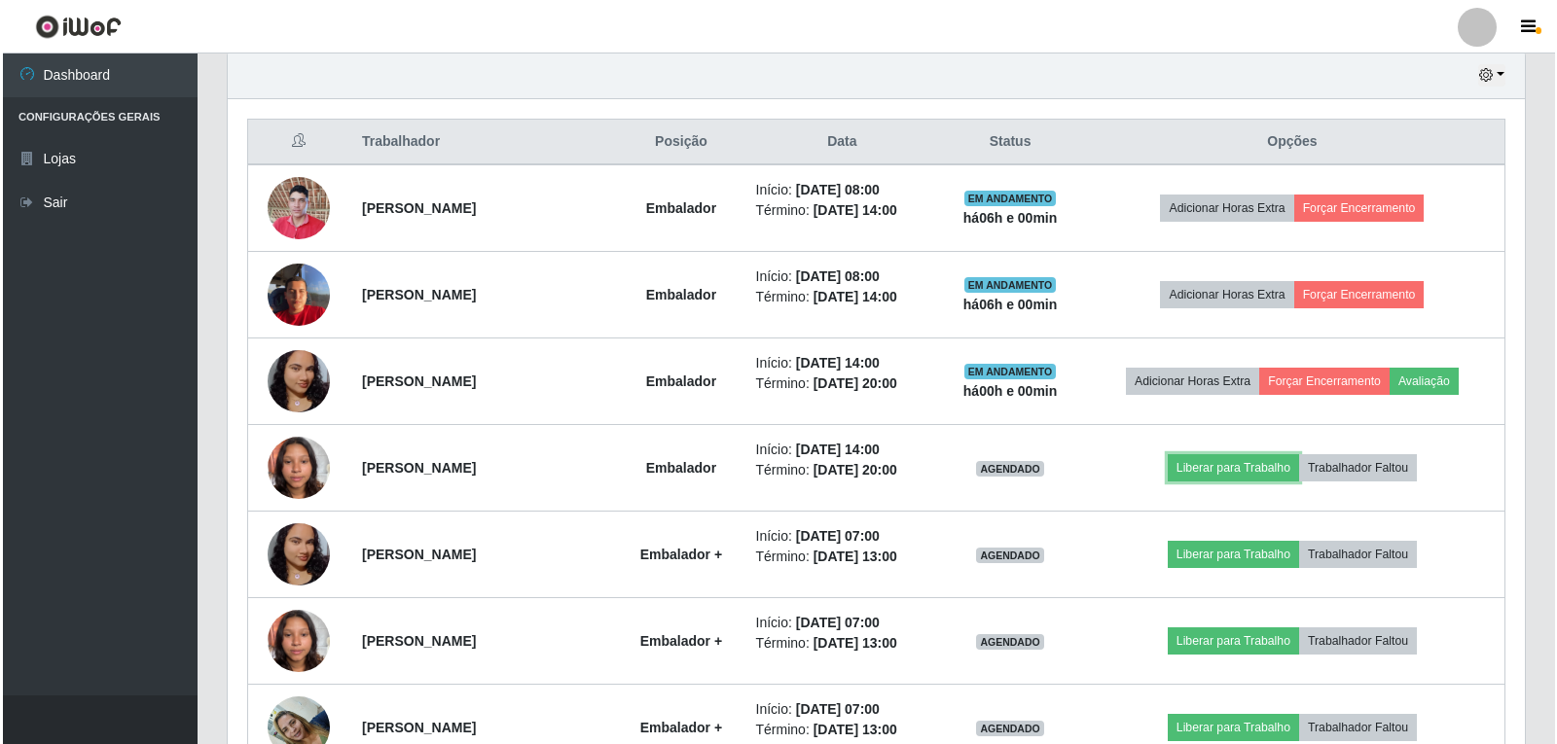
scroll to position [404, 1297]
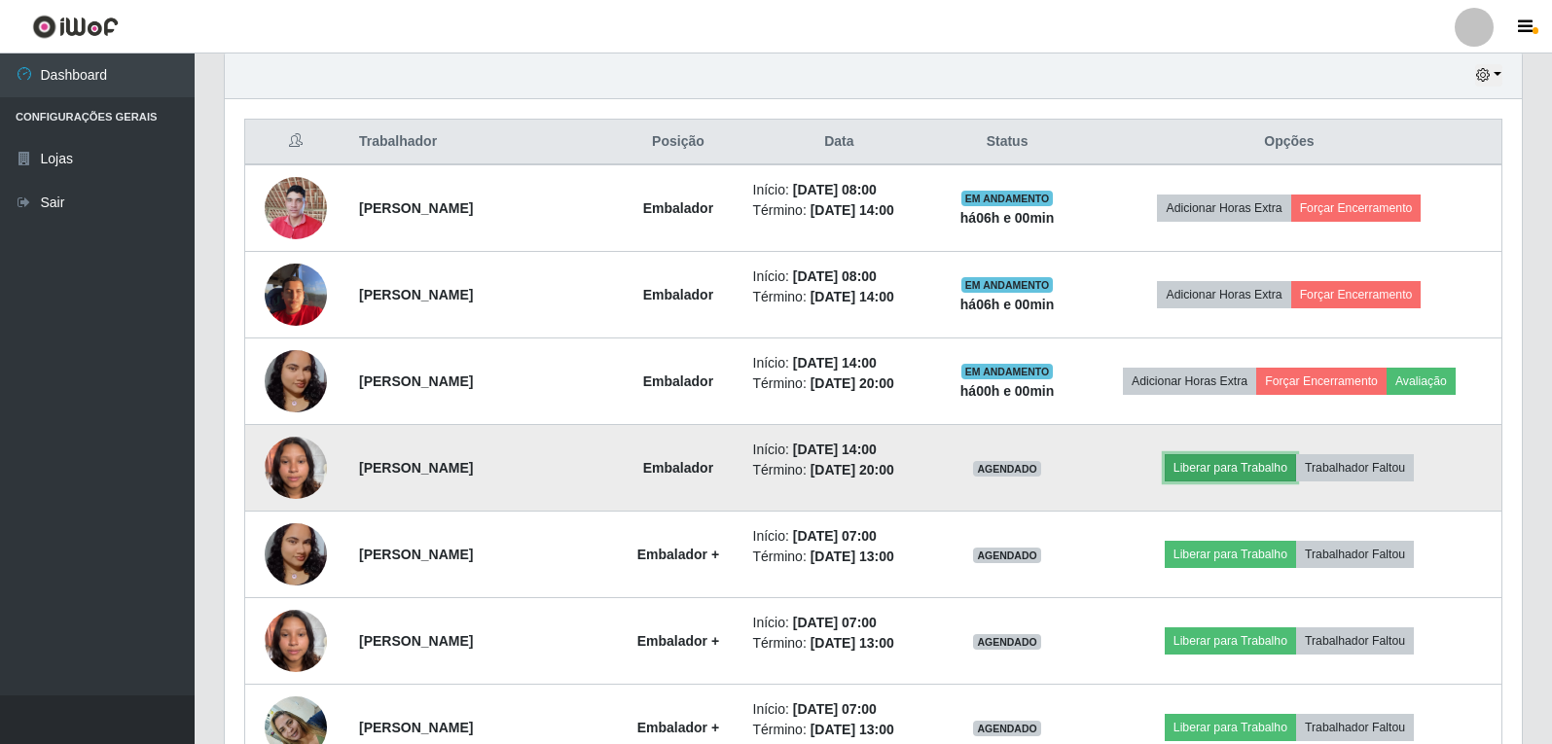
click at [1188, 467] on button "Liberar para Trabalho" at bounding box center [1230, 467] width 131 height 27
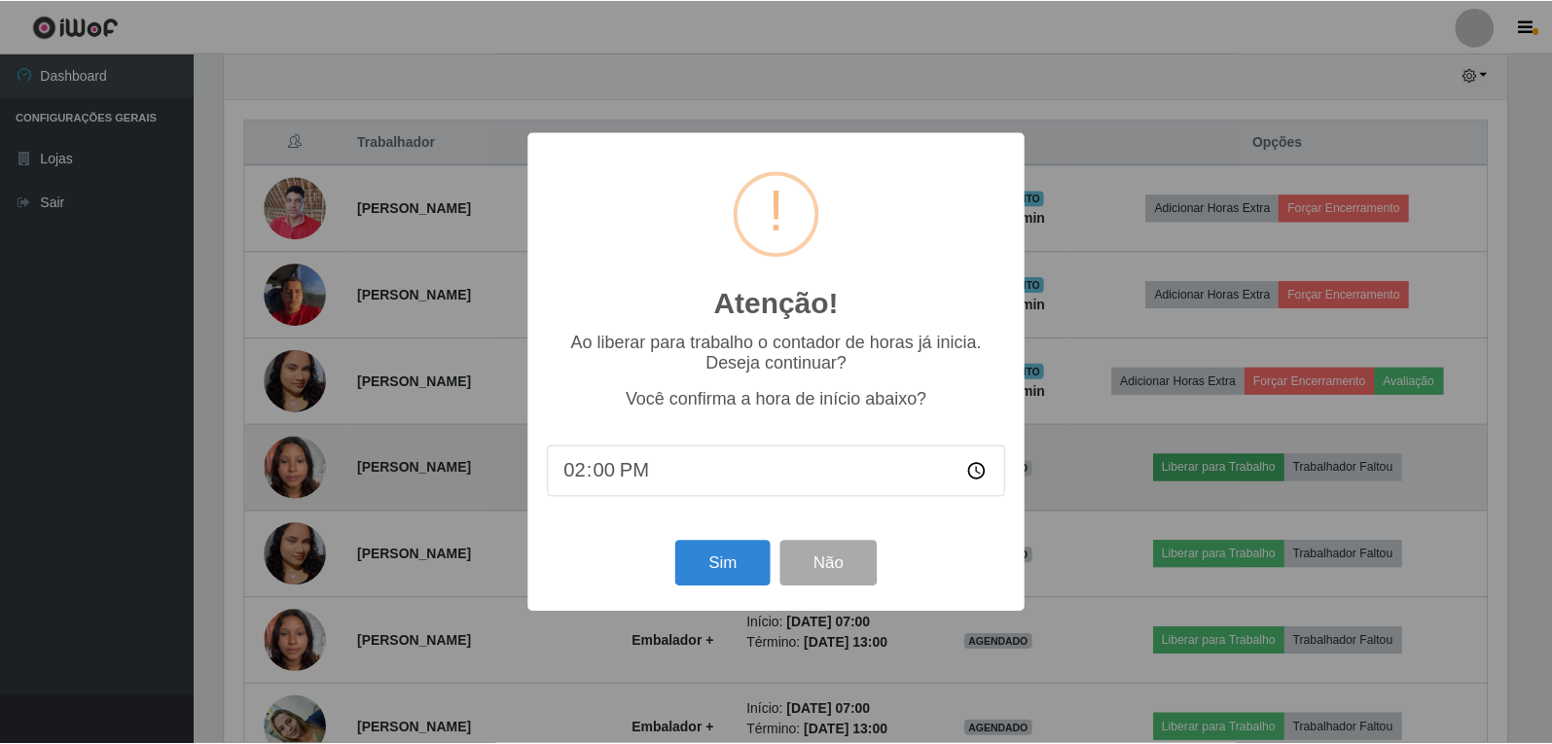
scroll to position [404, 1287]
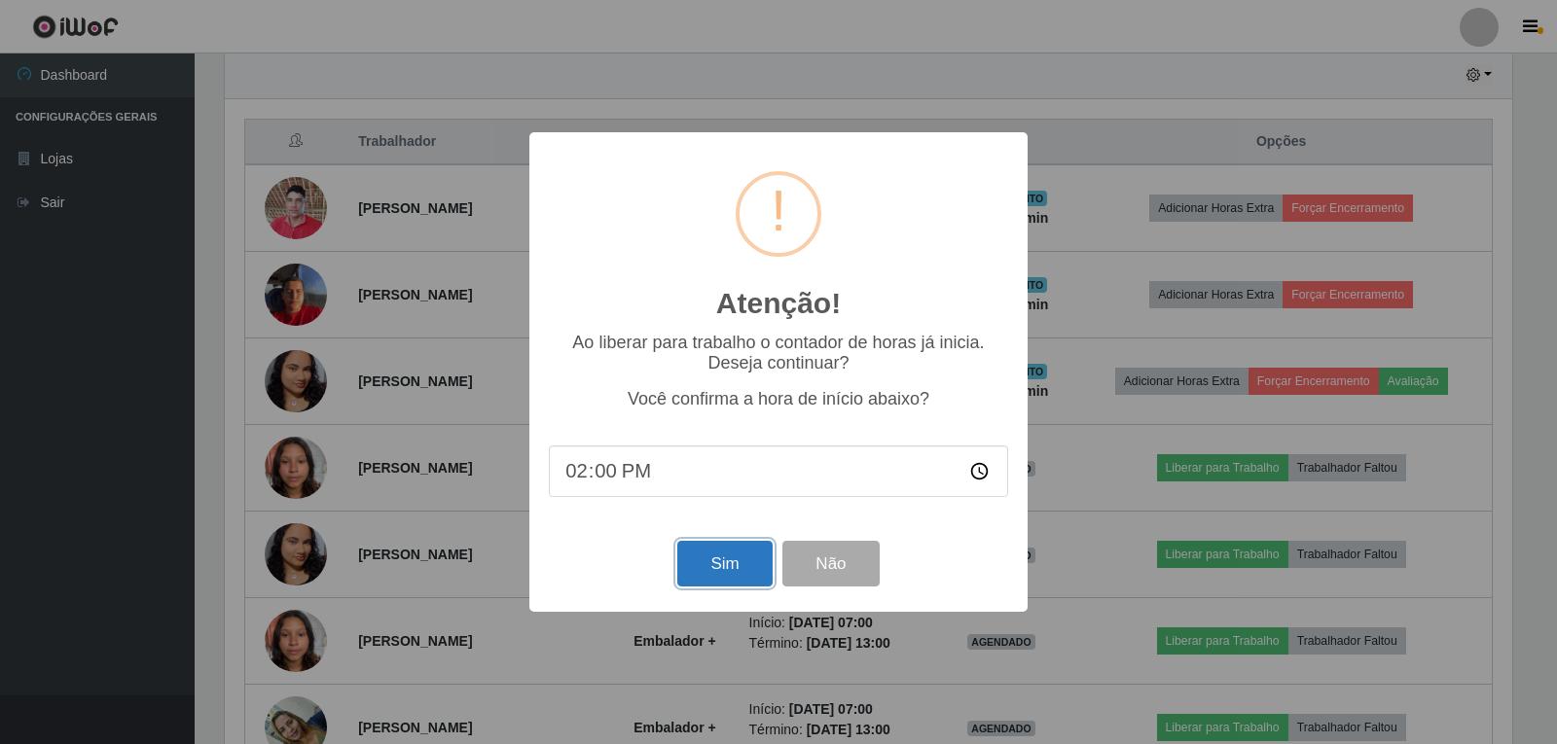
click at [733, 566] on button "Sim" at bounding box center [724, 564] width 94 height 46
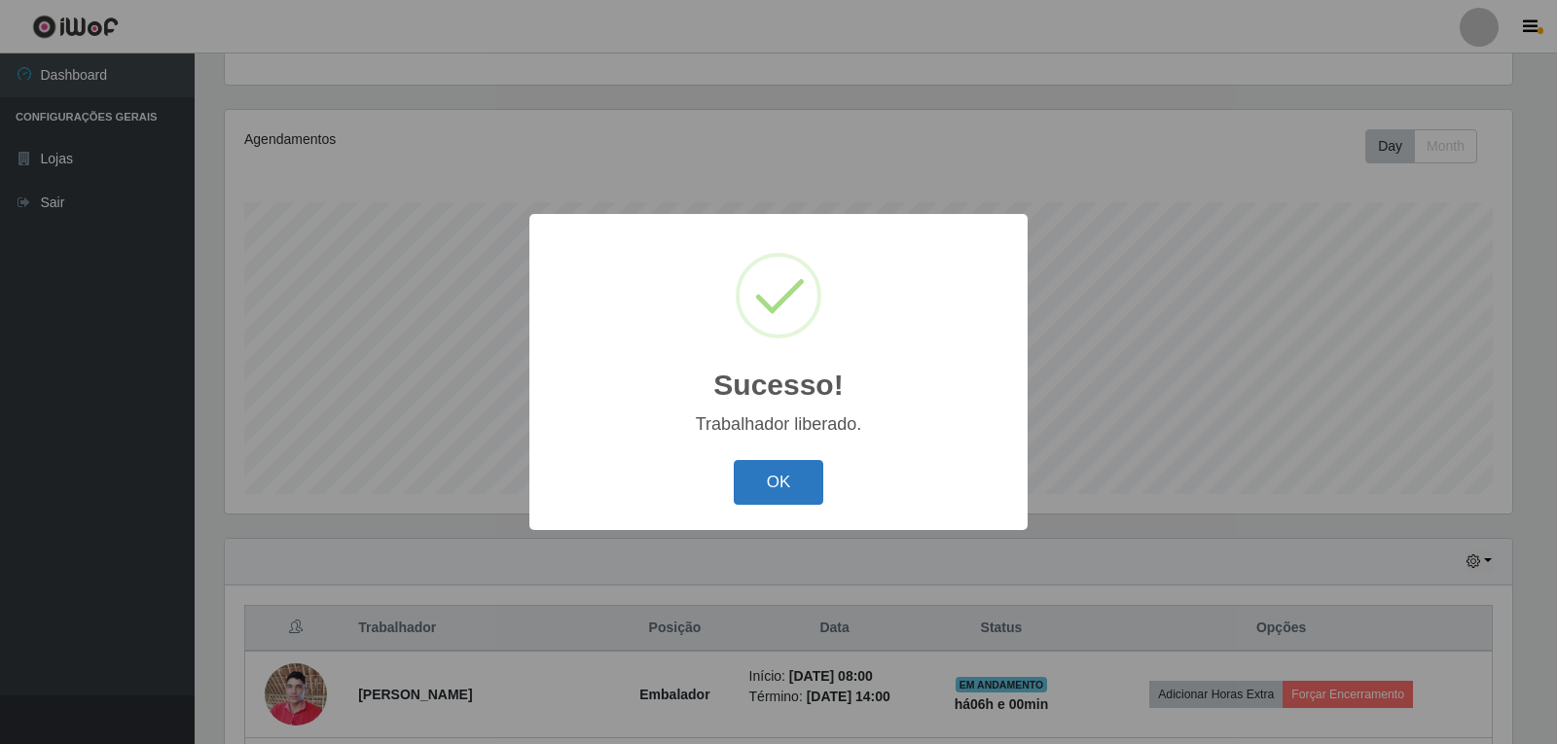
click at [769, 490] on button "OK" at bounding box center [779, 483] width 90 height 46
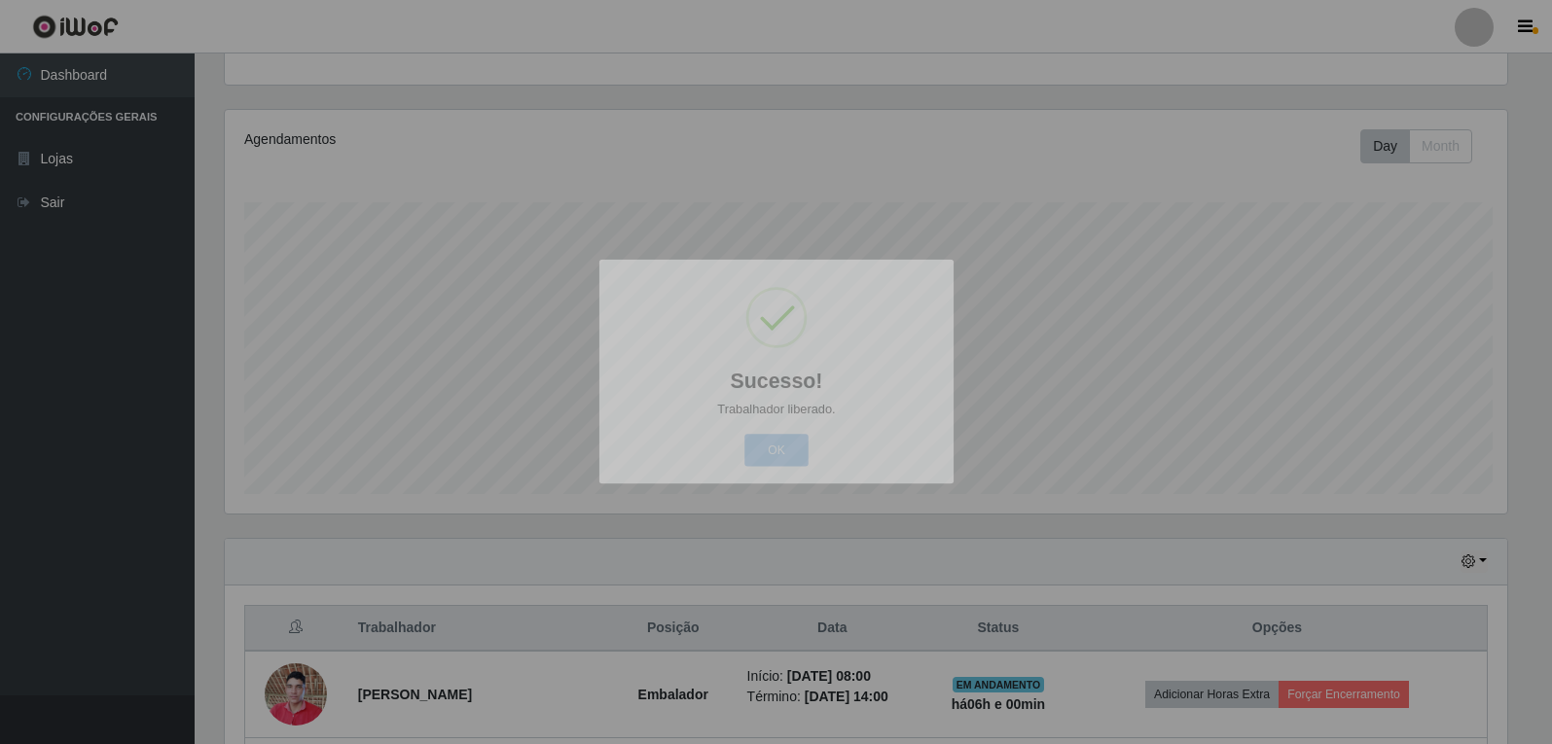
scroll to position [0, 0]
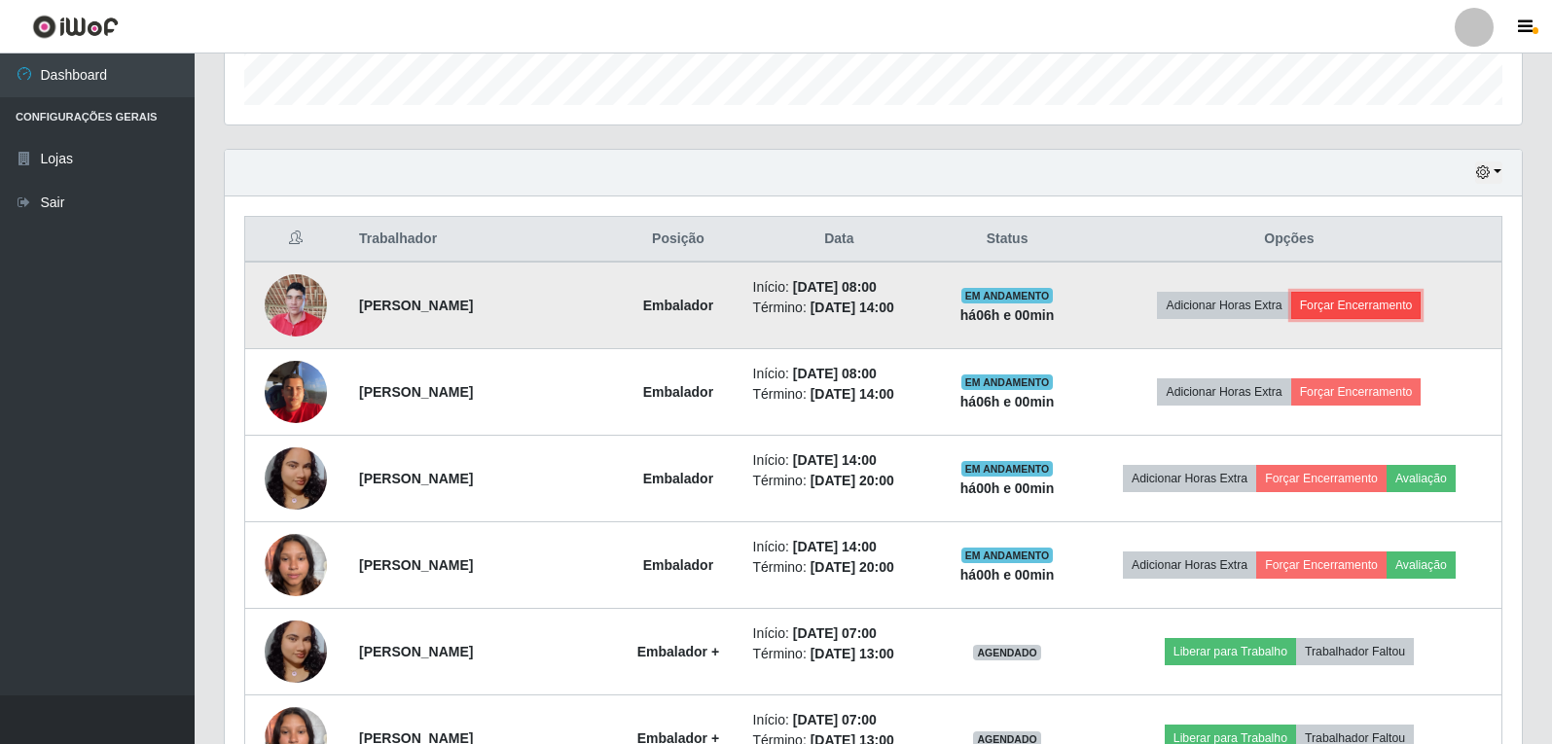
click at [1392, 306] on button "Forçar Encerramento" at bounding box center [1356, 305] width 130 height 27
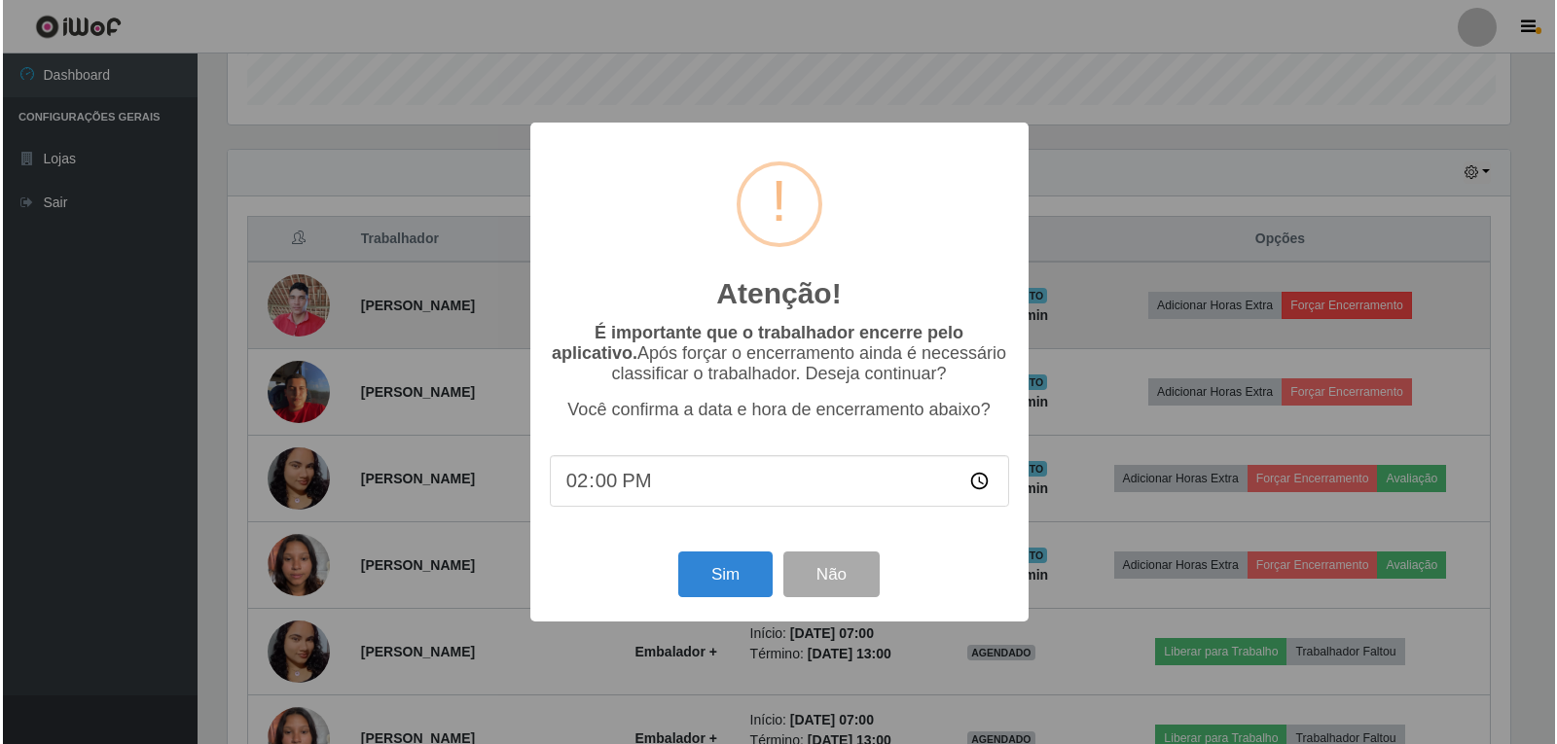
scroll to position [972689, 971806]
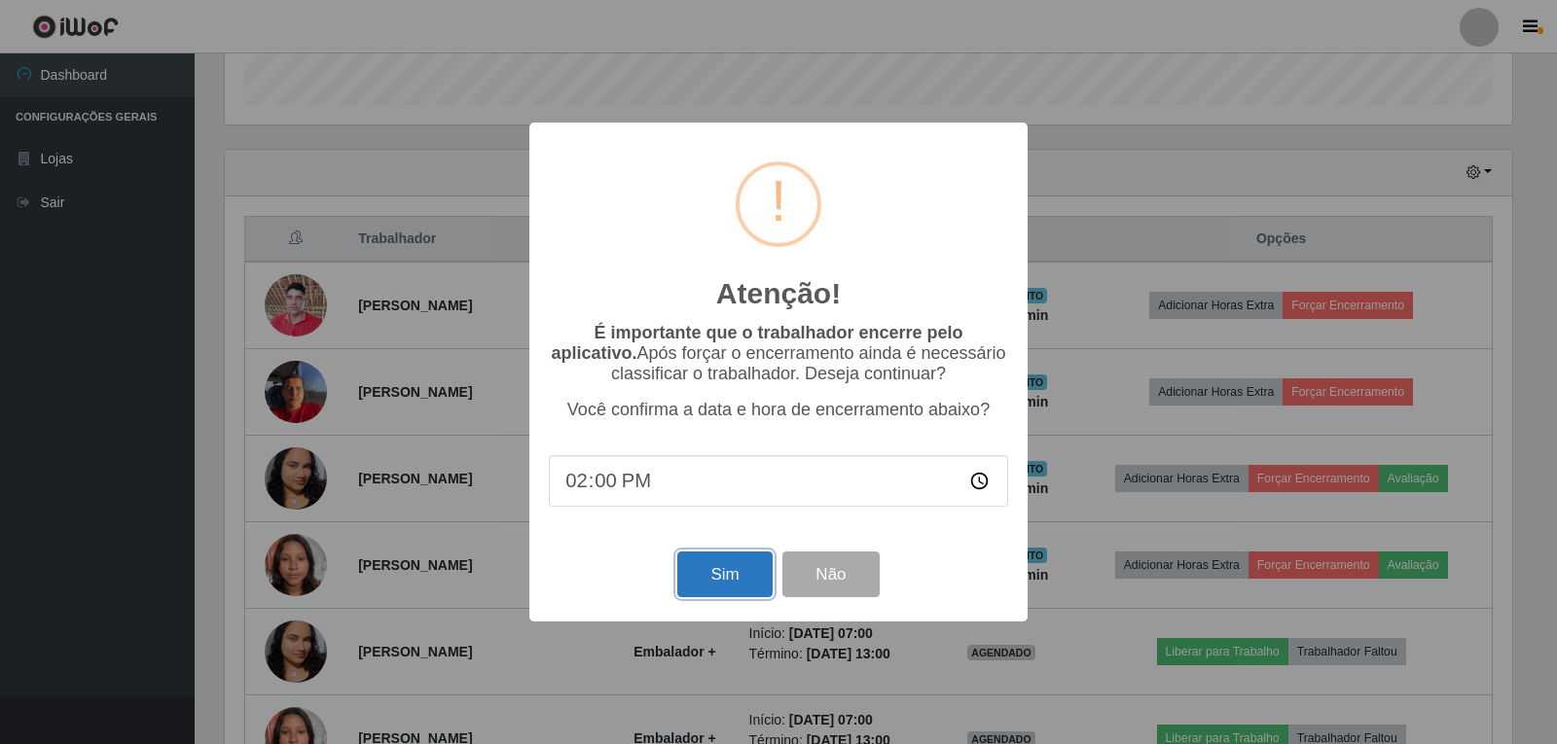
click at [733, 589] on button "Sim" at bounding box center [724, 575] width 94 height 46
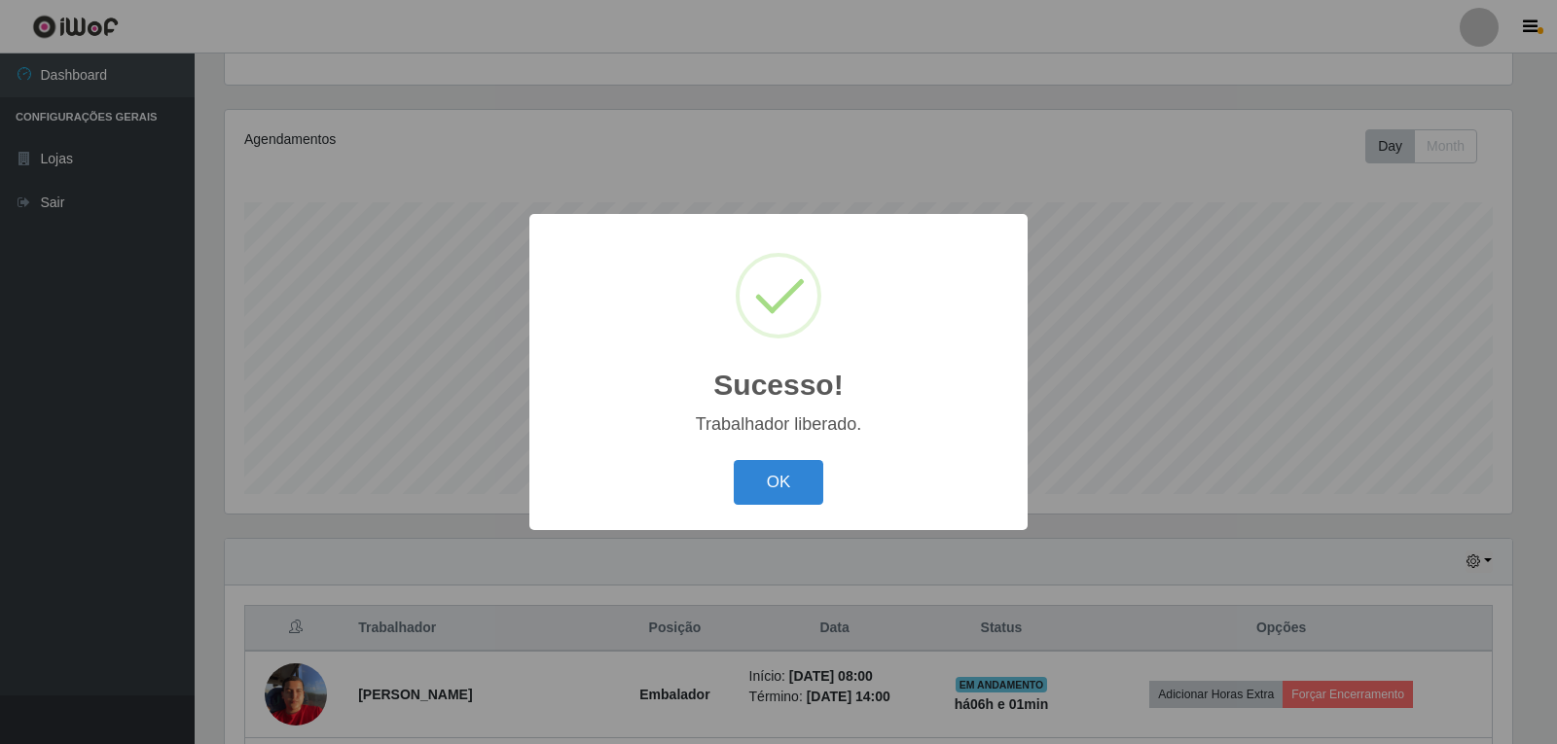
click at [760, 459] on div "OK Cancel" at bounding box center [778, 481] width 459 height 55
click at [750, 477] on button "OK" at bounding box center [779, 483] width 90 height 46
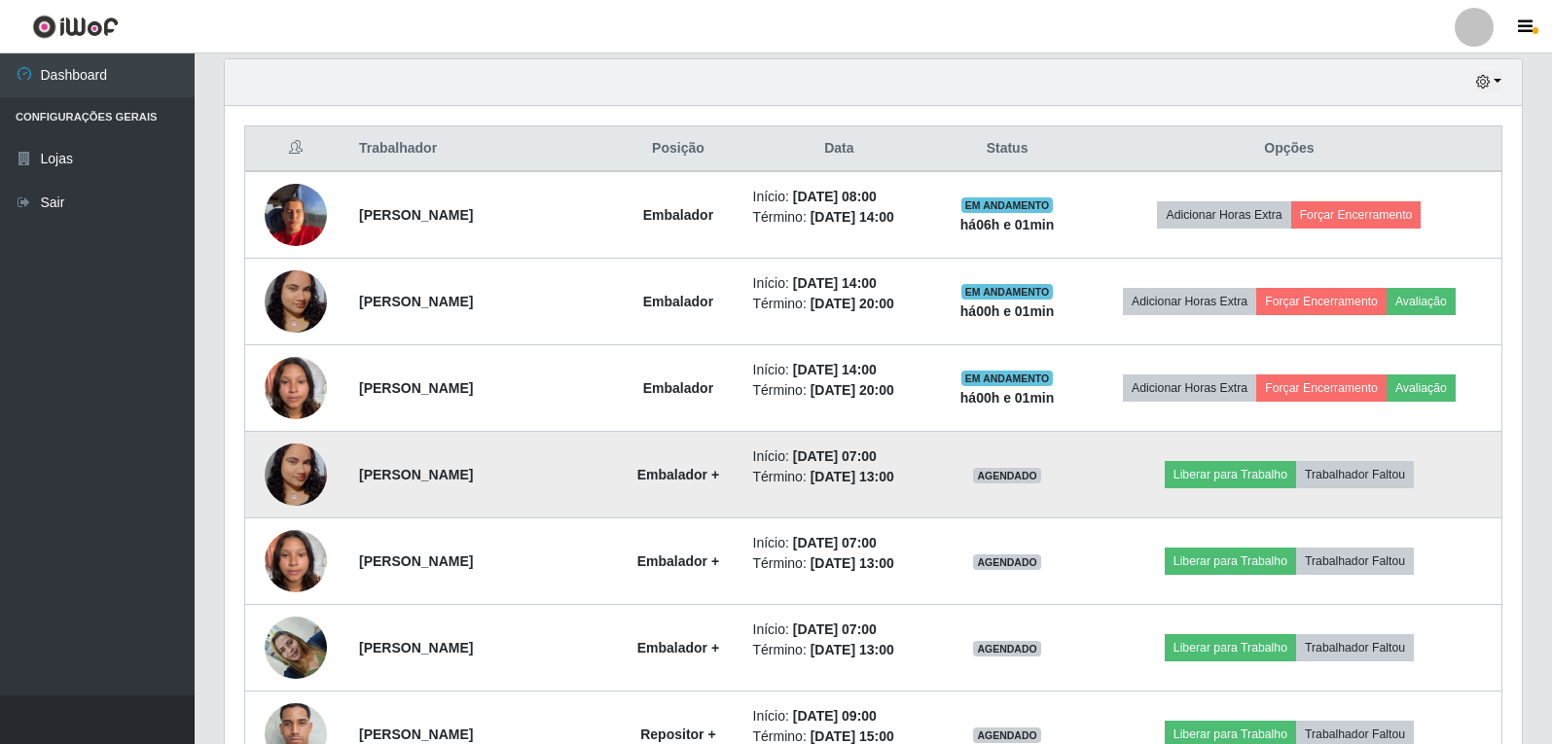
scroll to position [688, 0]
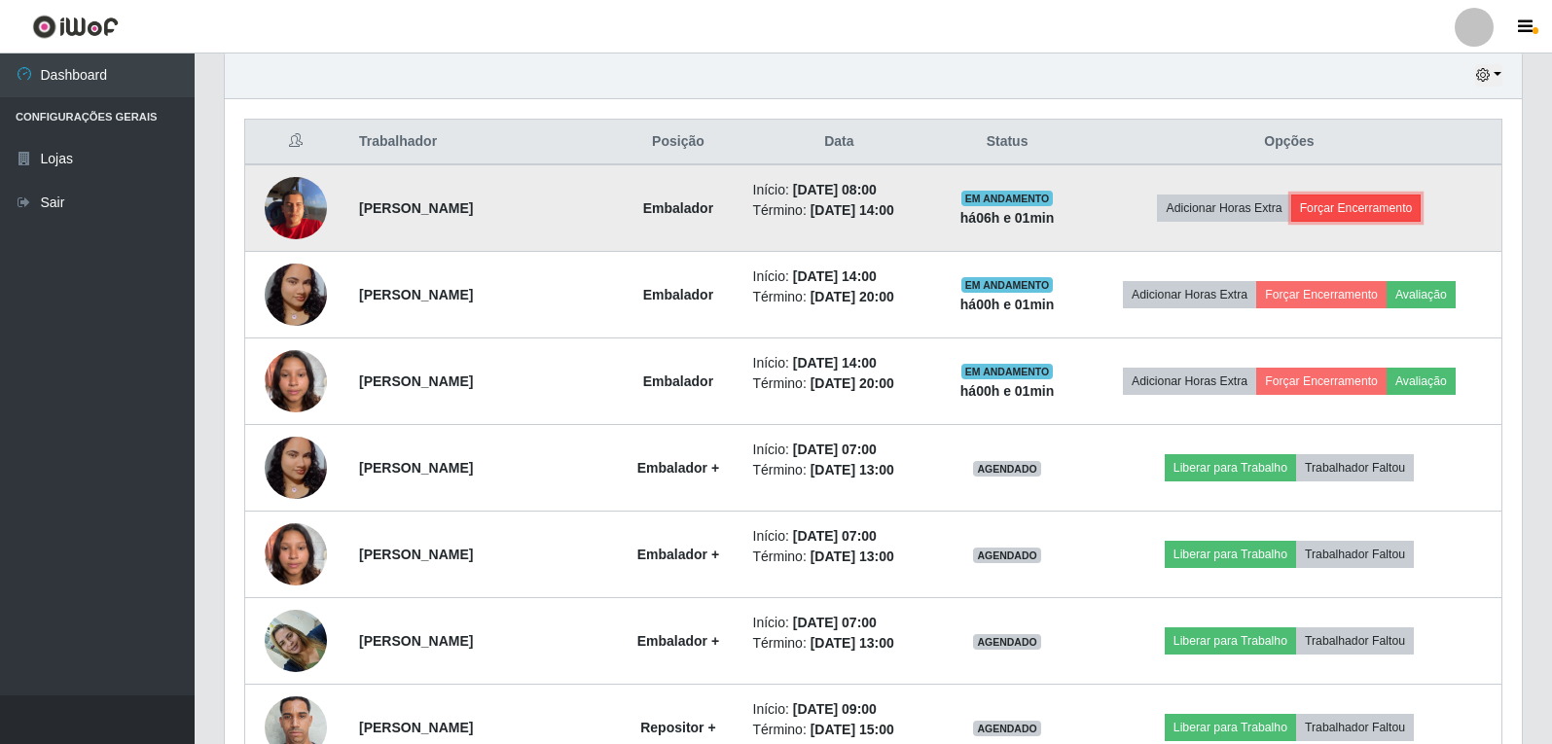
click at [1355, 205] on button "Forçar Encerramento" at bounding box center [1356, 208] width 130 height 27
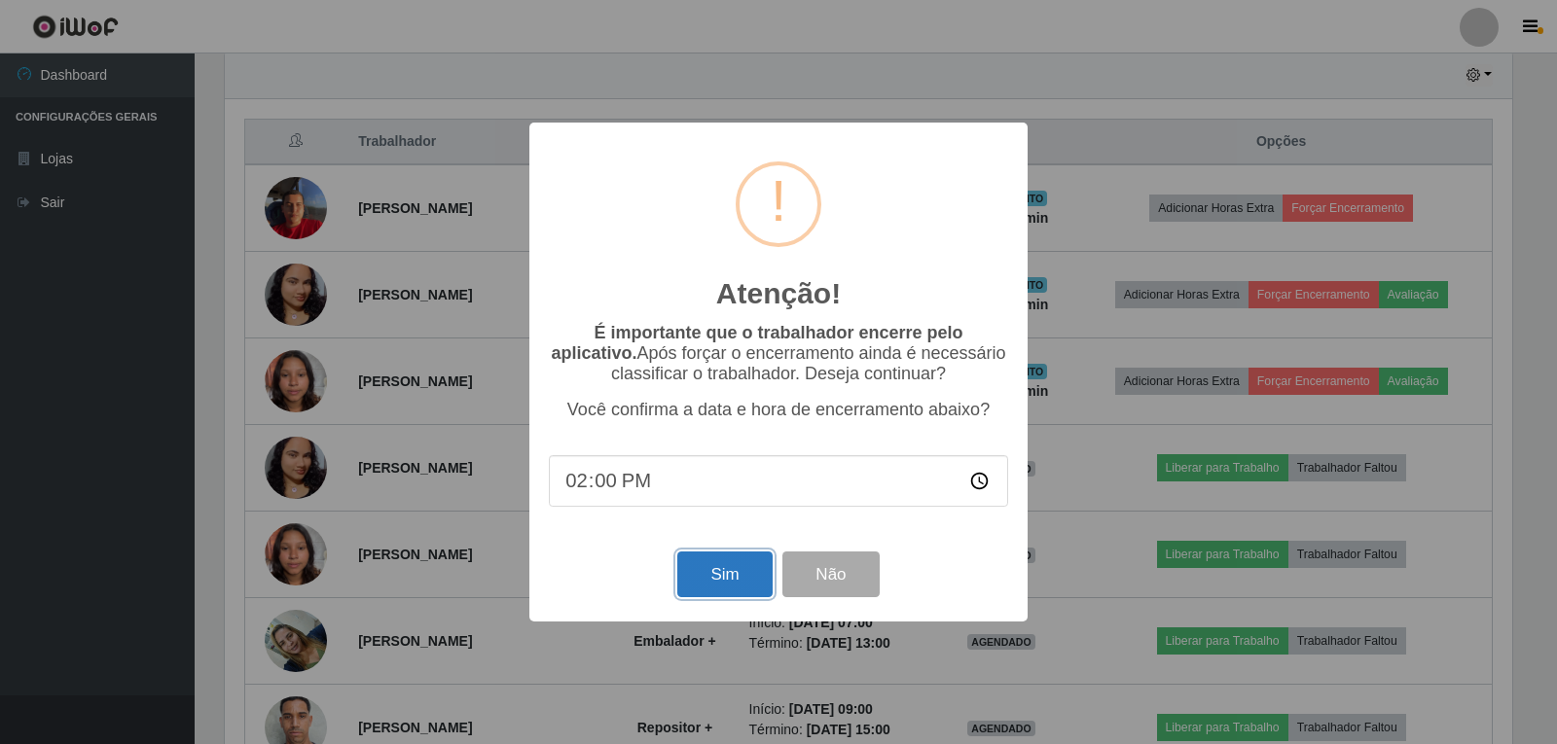
click at [730, 596] on button "Sim" at bounding box center [724, 575] width 94 height 46
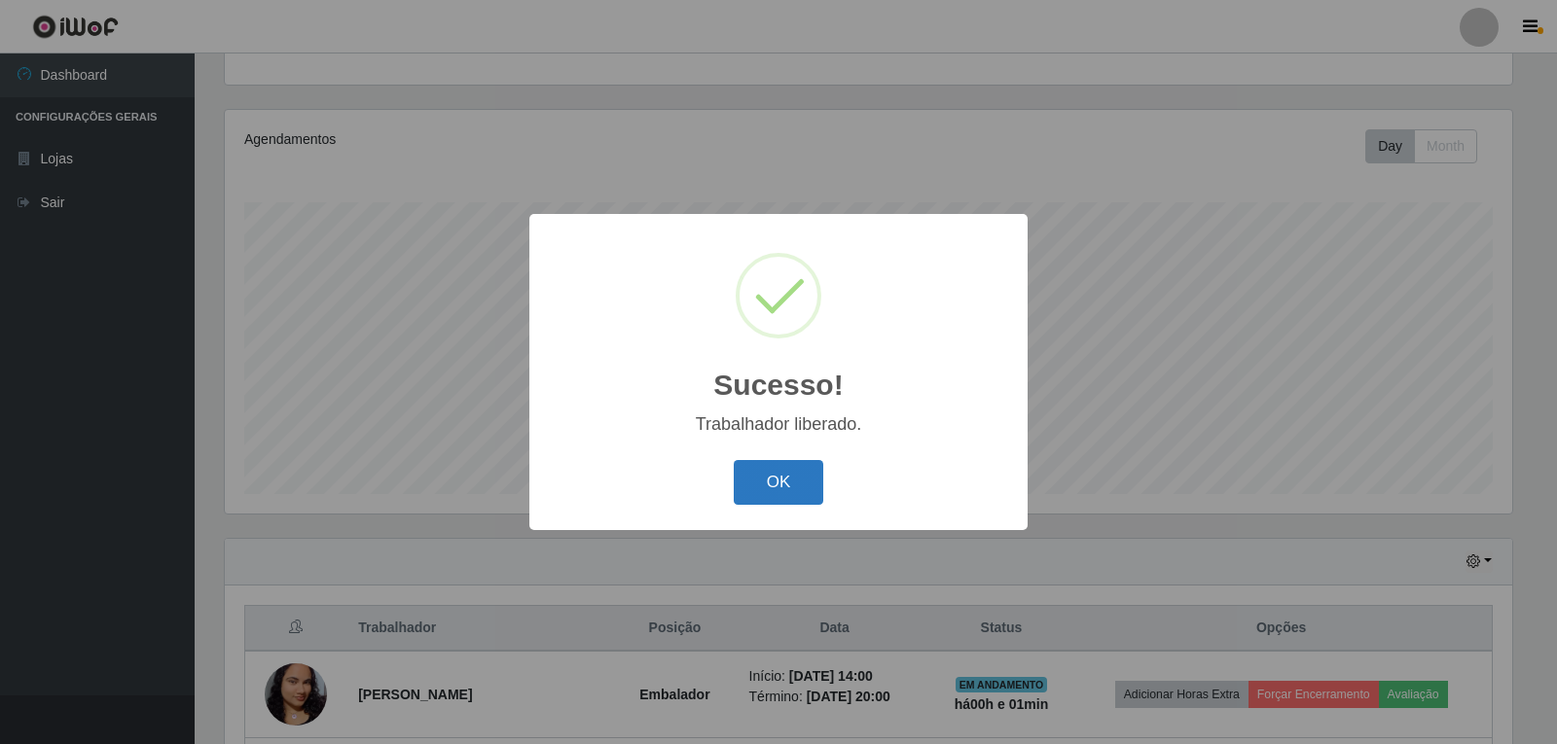
click at [786, 485] on button "OK" at bounding box center [779, 483] width 90 height 46
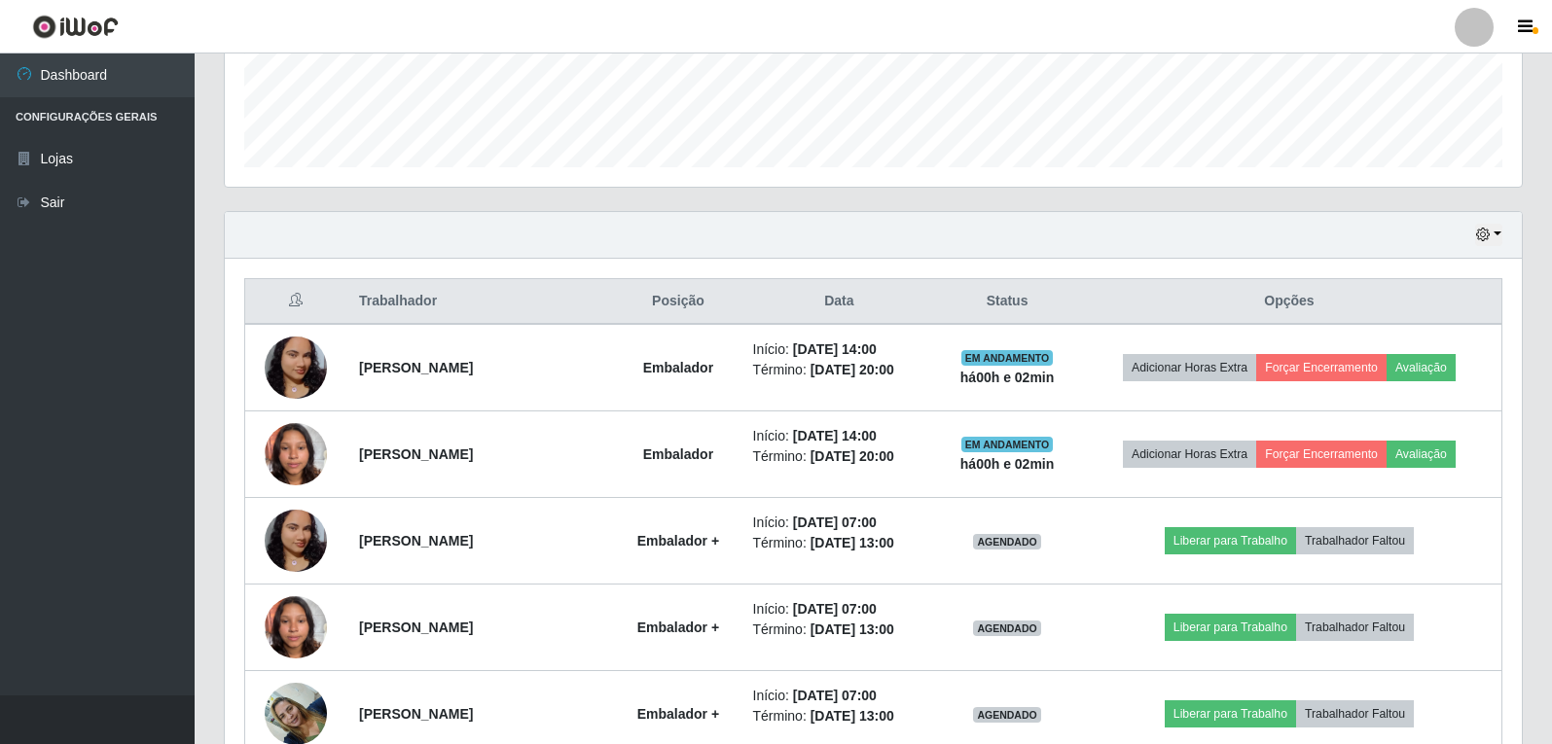
scroll to position [493, 0]
